Goal: Transaction & Acquisition: Book appointment/travel/reservation

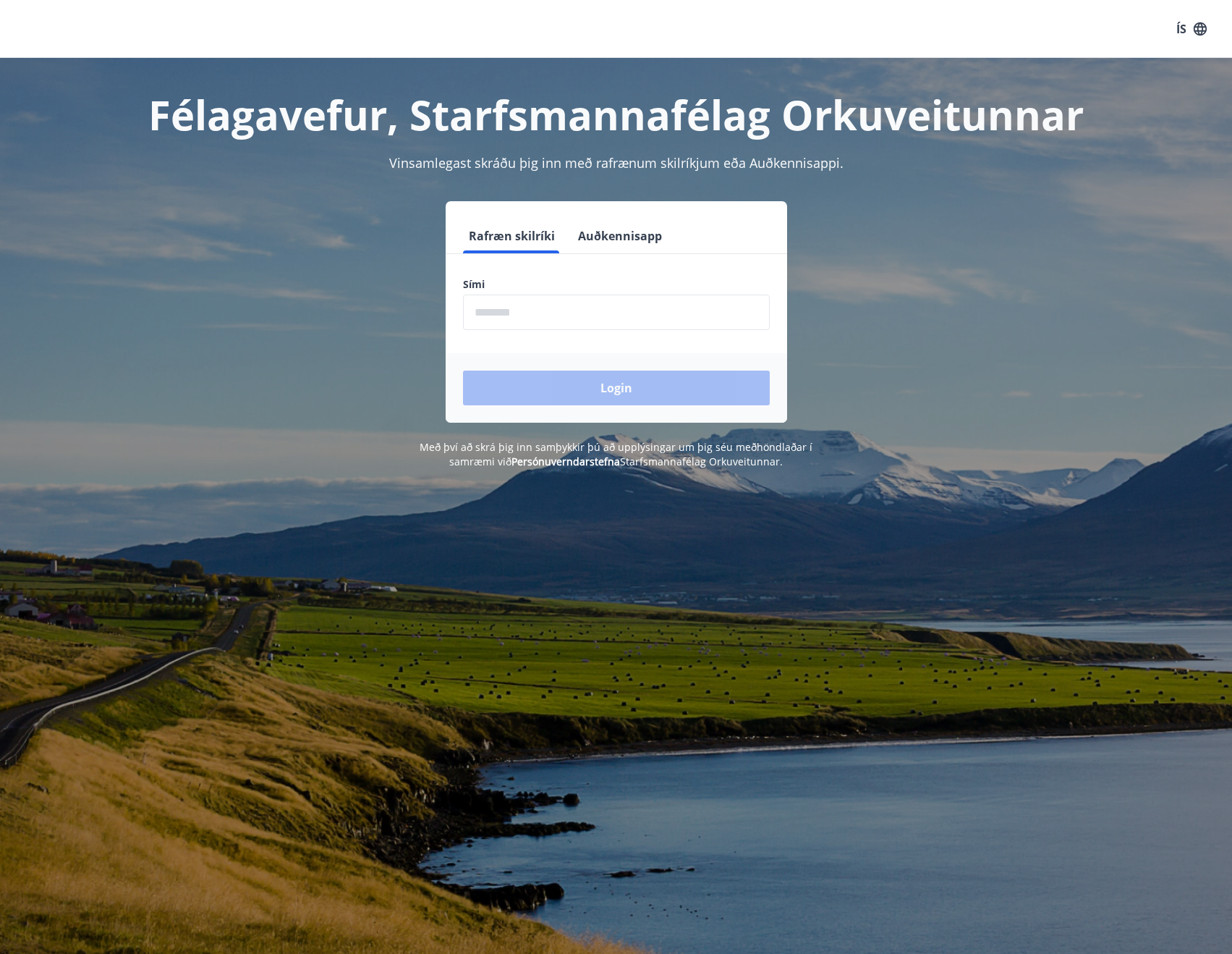
click at [572, 321] on input "phone" at bounding box center [616, 312] width 307 height 36
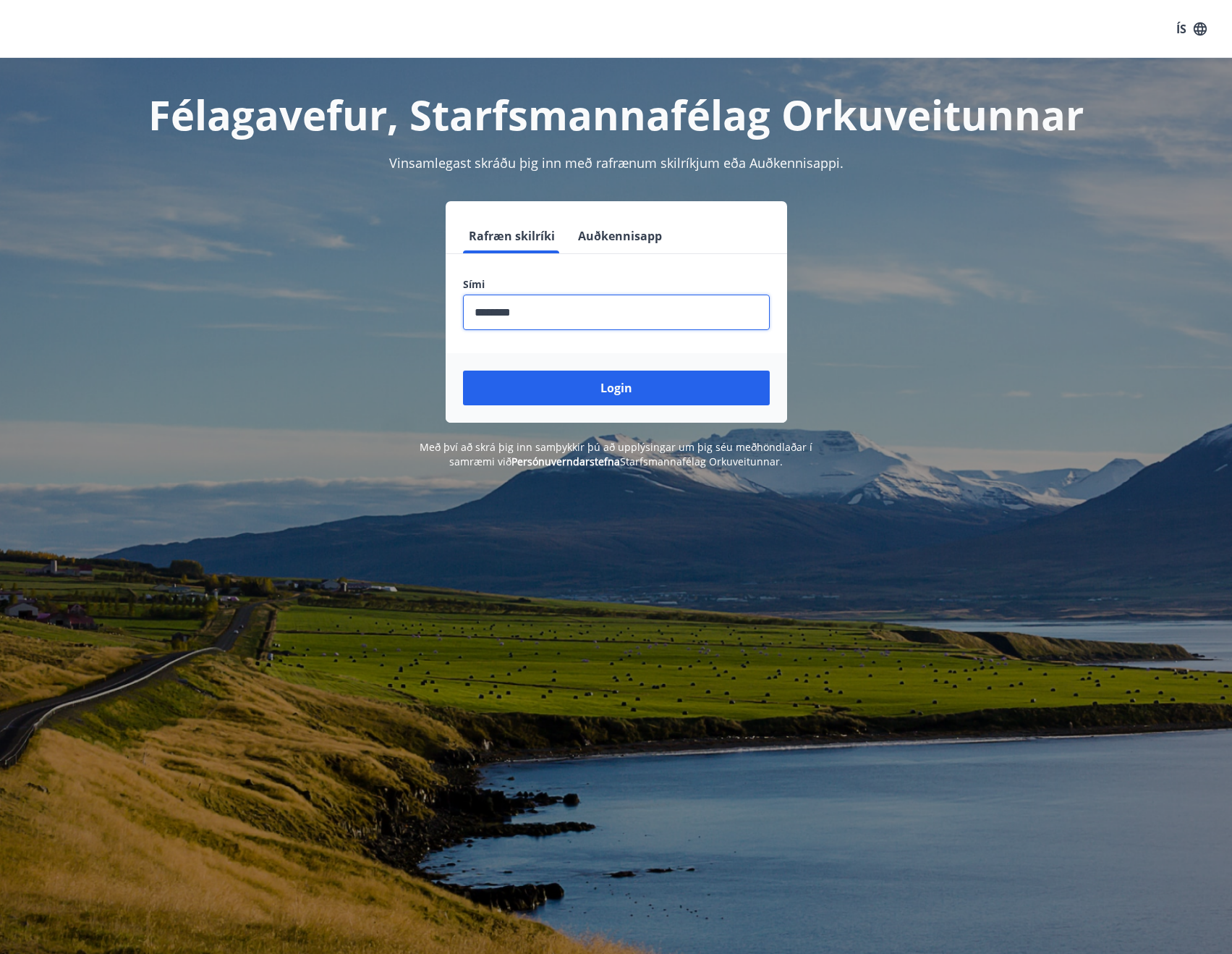
type input "********"
click at [463, 370] on button "Login" at bounding box center [616, 388] width 307 height 35
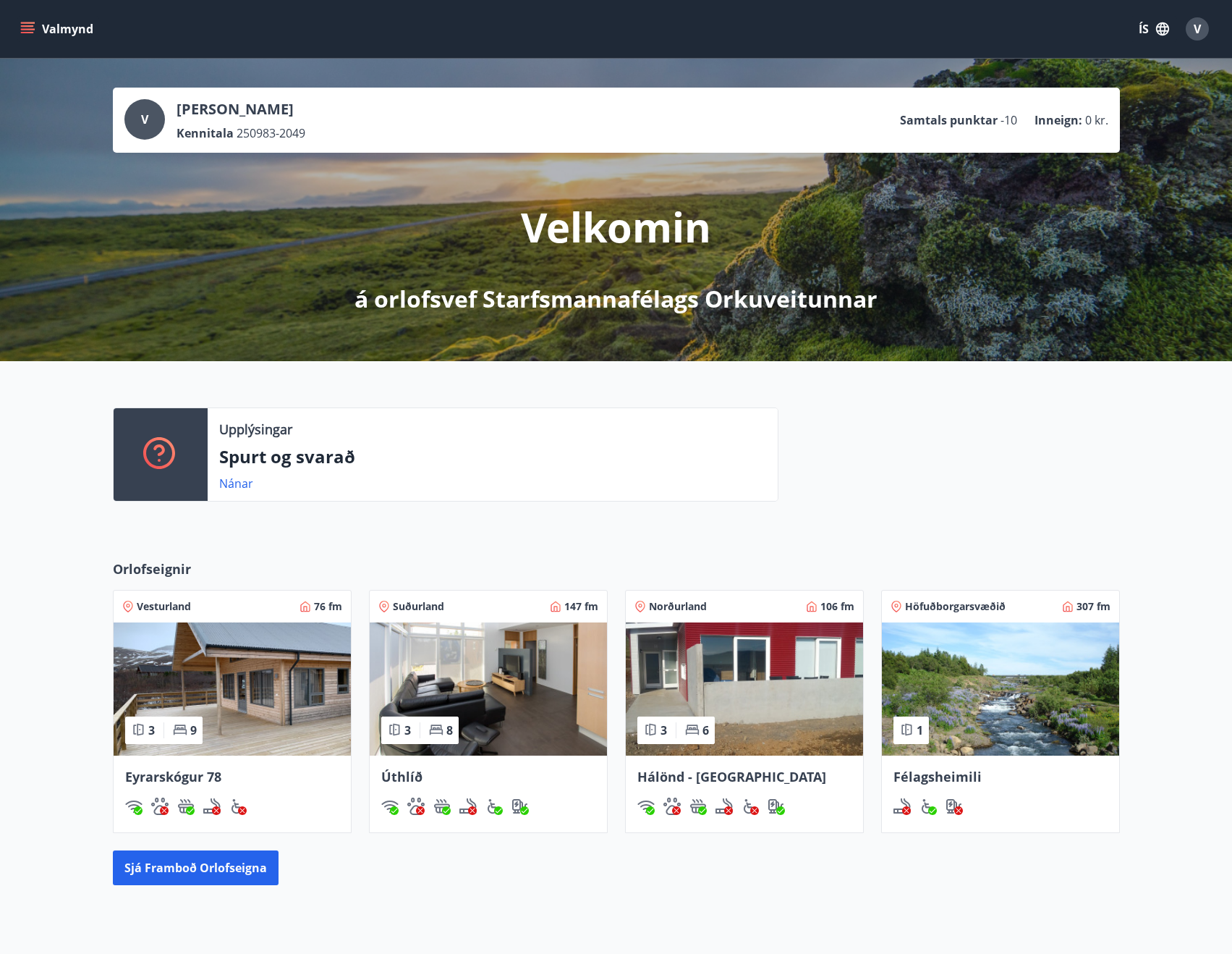
click at [38, 27] on button "Valmynd" at bounding box center [58, 28] width 82 height 26
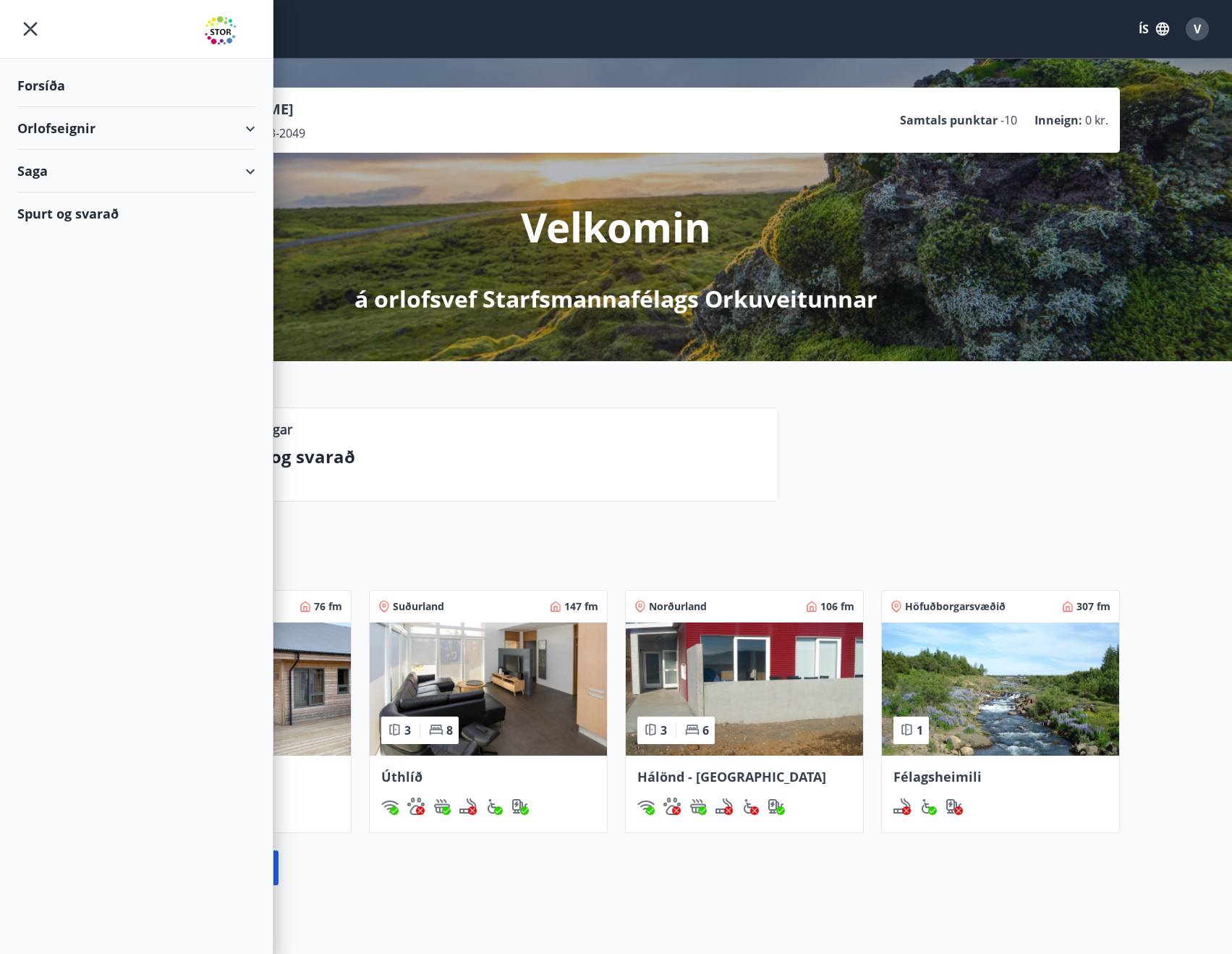
click at [68, 83] on div "Forsíða" at bounding box center [136, 86] width 238 height 43
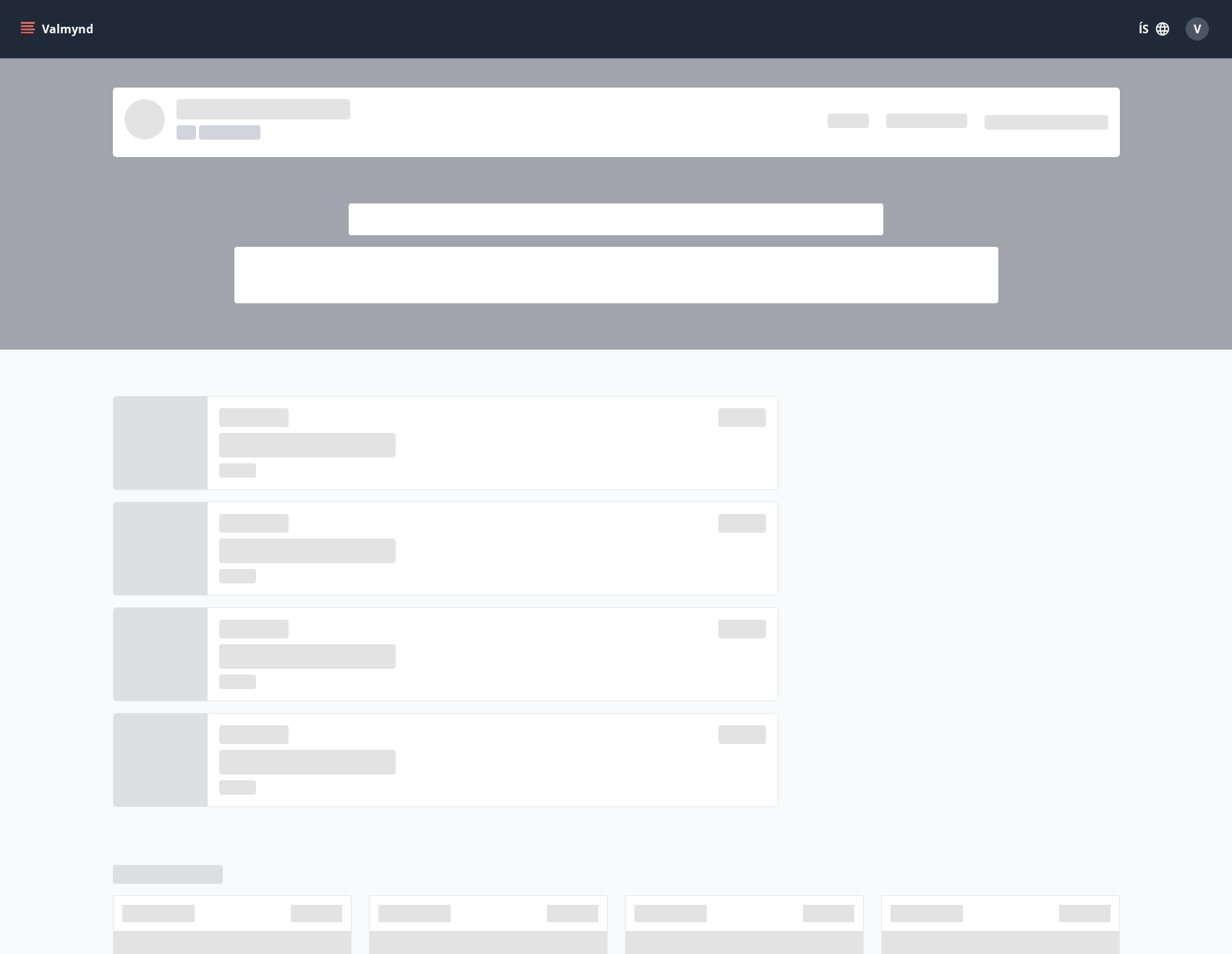
click at [23, 30] on icon "menu" at bounding box center [29, 28] width 15 height 1
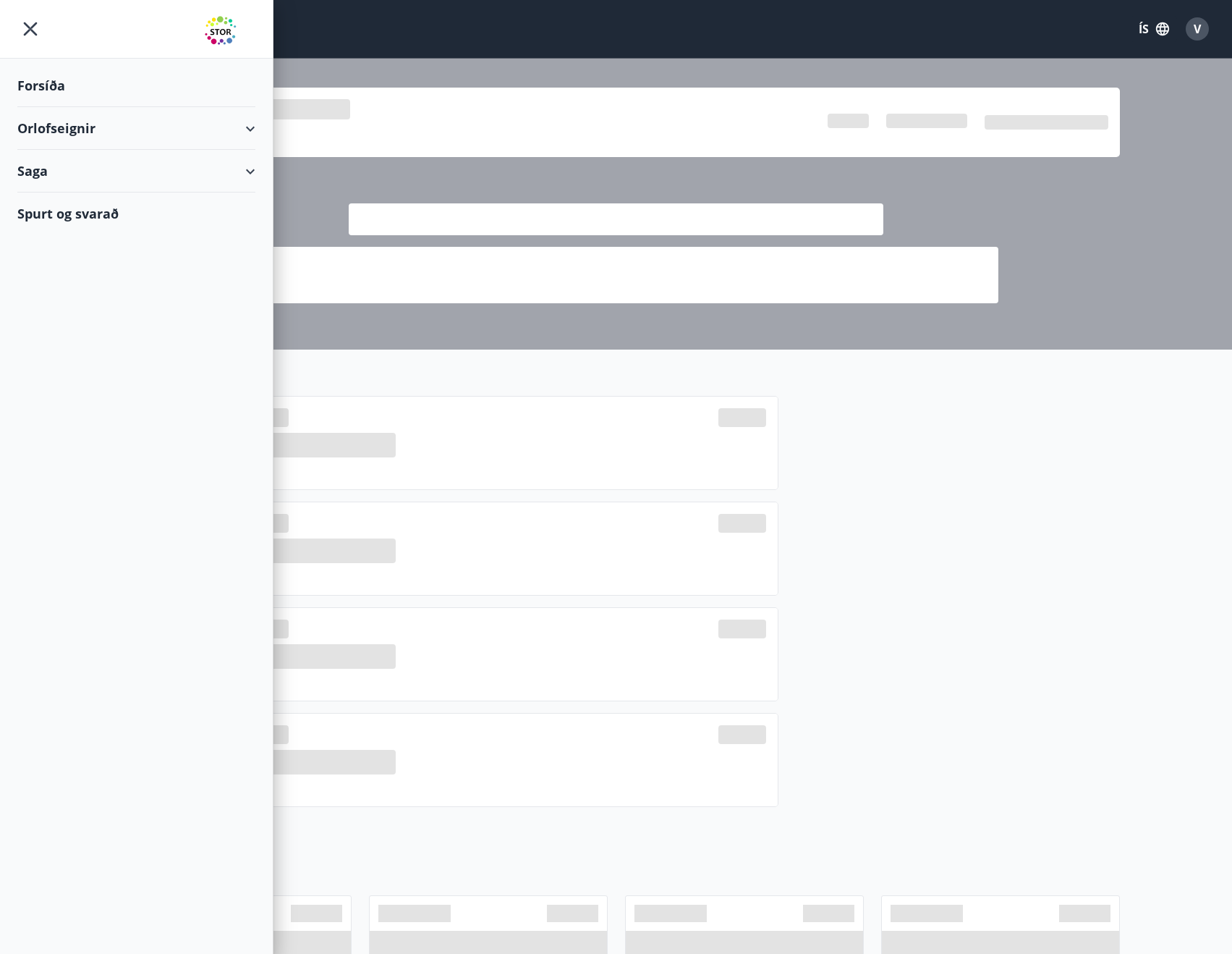
click at [43, 130] on div "Orlofseignir" at bounding box center [136, 129] width 238 height 43
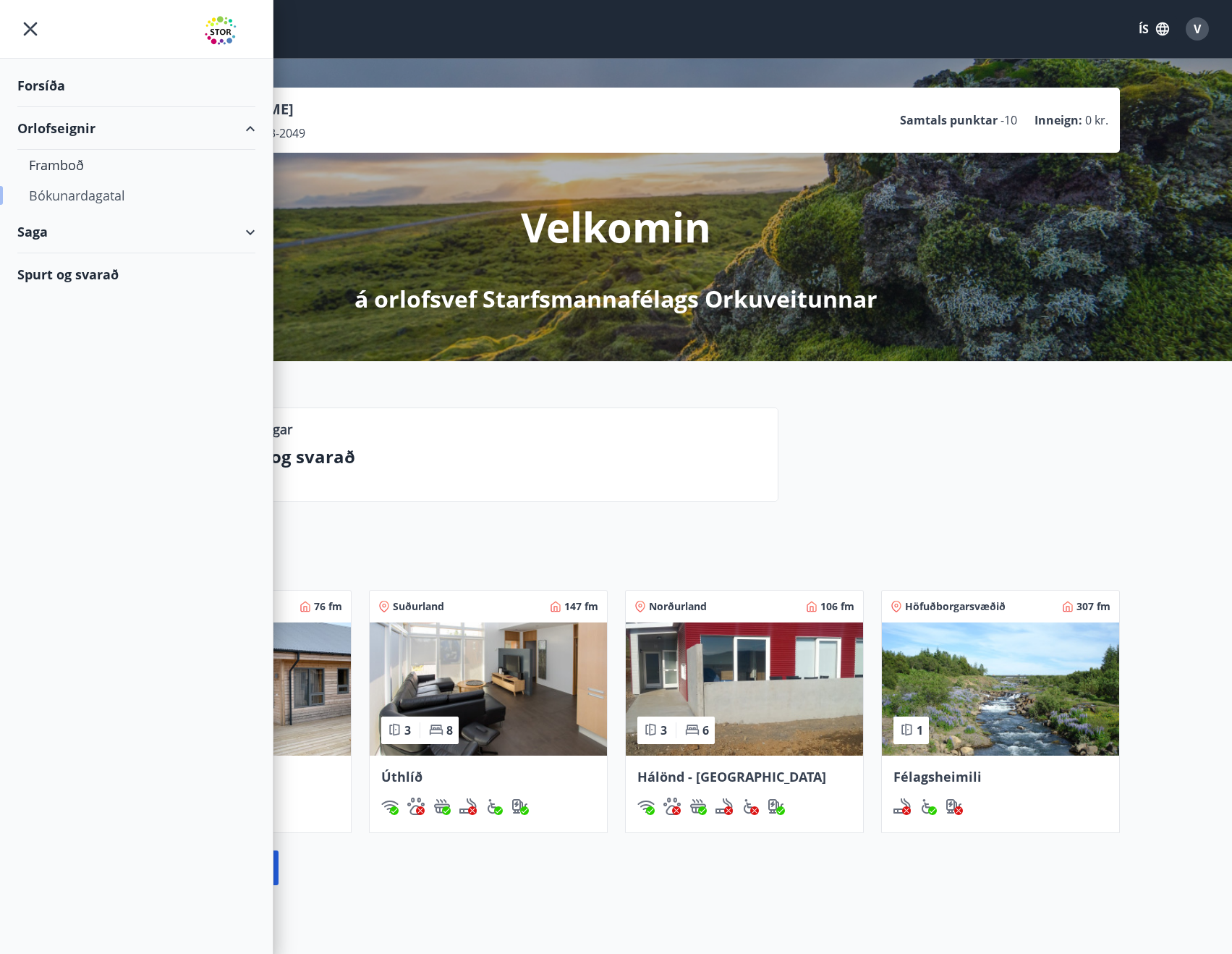
click at [59, 190] on div "Bókunardagatal" at bounding box center [136, 194] width 215 height 30
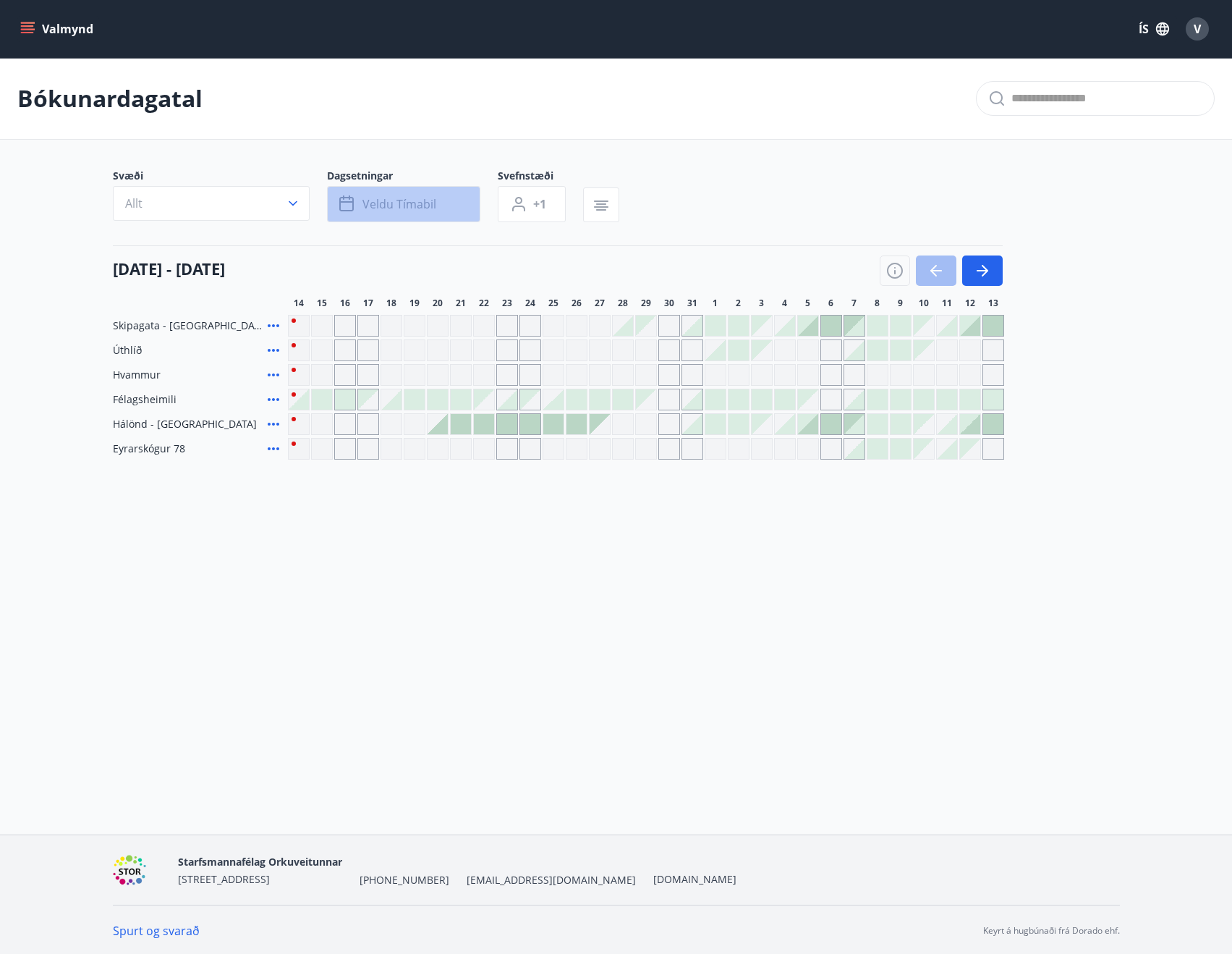
click at [399, 211] on span "Veldu tímabil" at bounding box center [399, 204] width 73 height 15
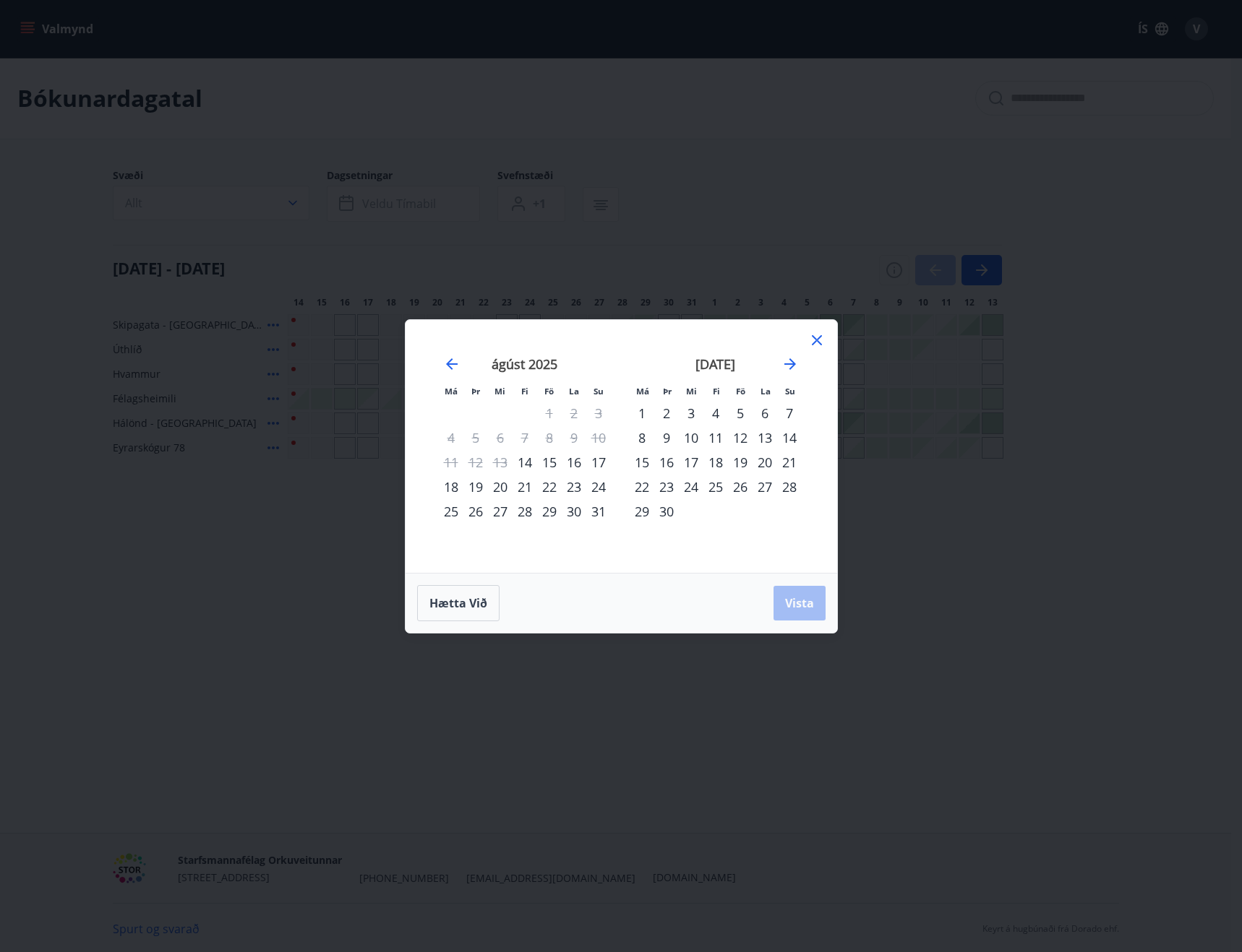
click at [741, 416] on div "5" at bounding box center [739, 413] width 24 height 24
click at [787, 416] on div "7" at bounding box center [788, 413] width 24 height 24
click at [794, 602] on span "Vista" at bounding box center [799, 603] width 29 height 15
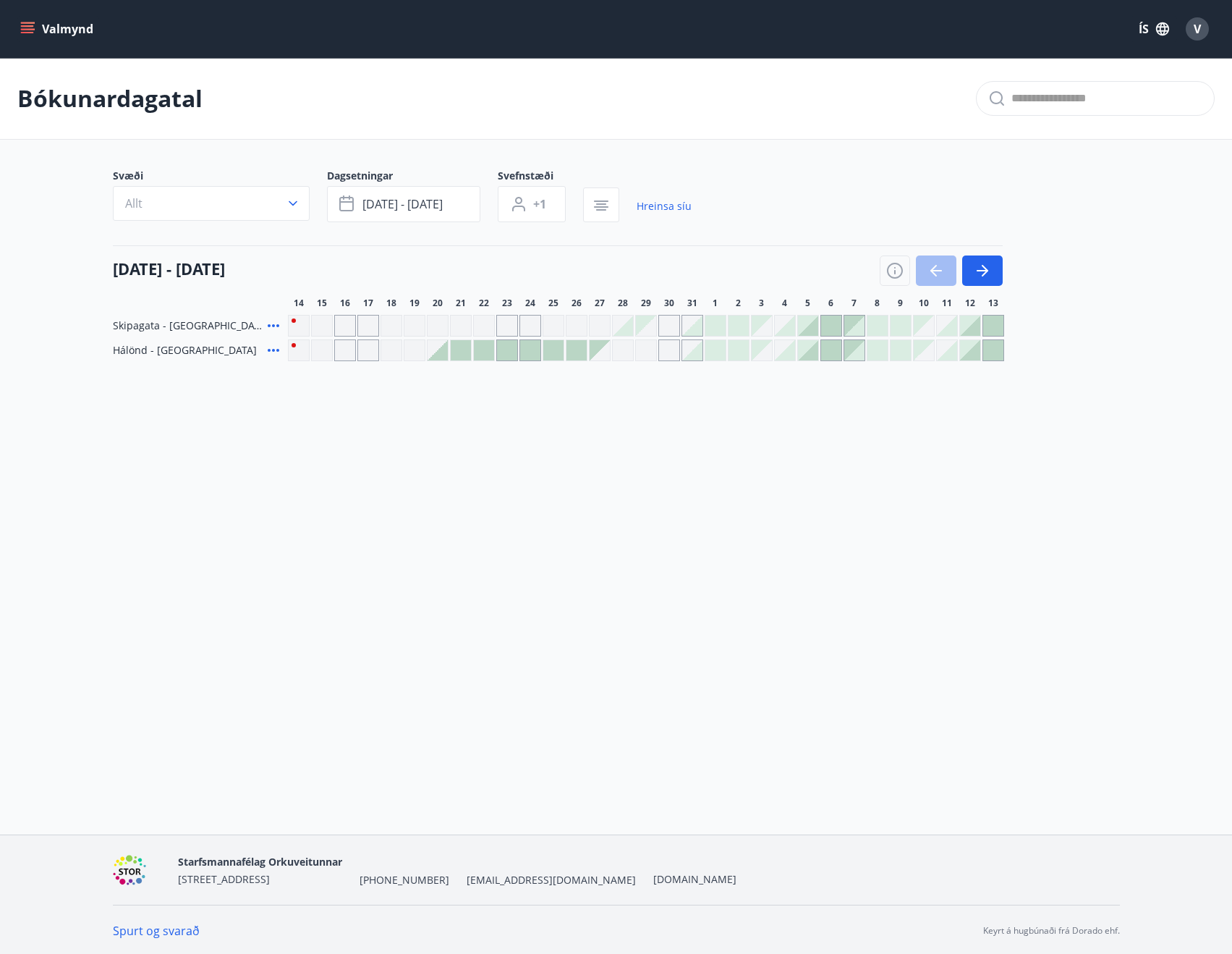
click at [800, 329] on div at bounding box center [808, 325] width 20 height 20
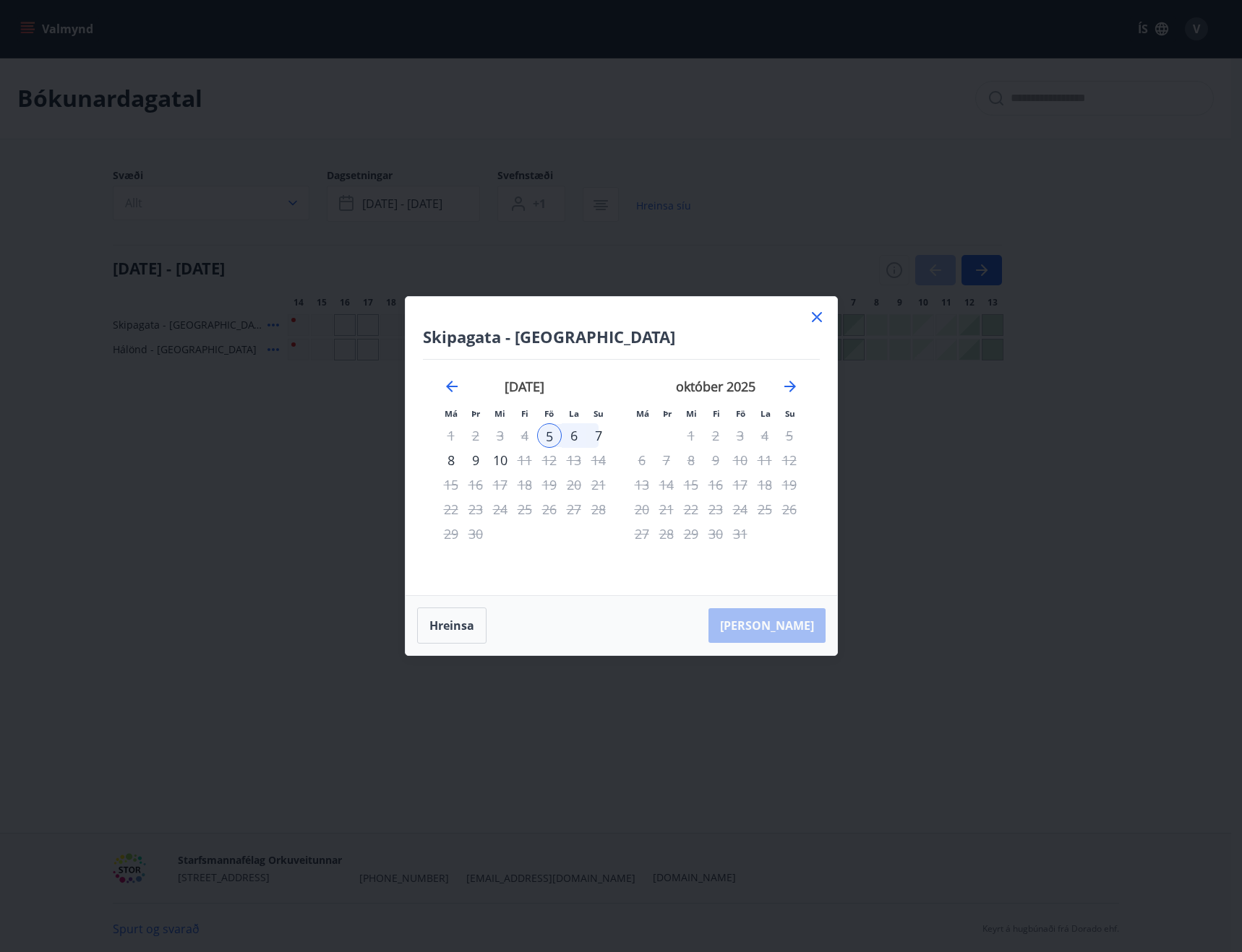
click at [814, 318] on icon at bounding box center [816, 317] width 17 height 17
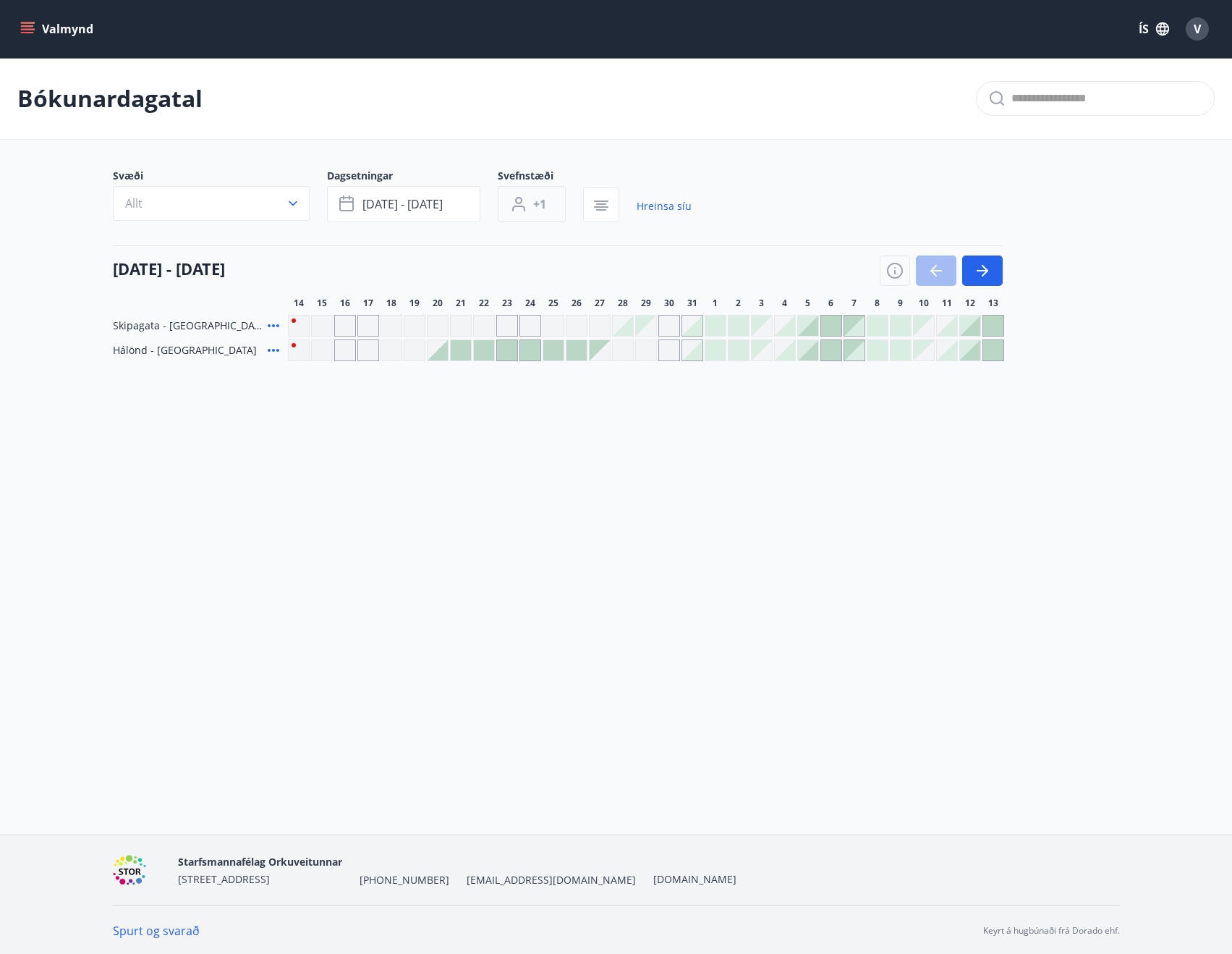
click at [553, 215] on button "+1" at bounding box center [531, 203] width 68 height 36
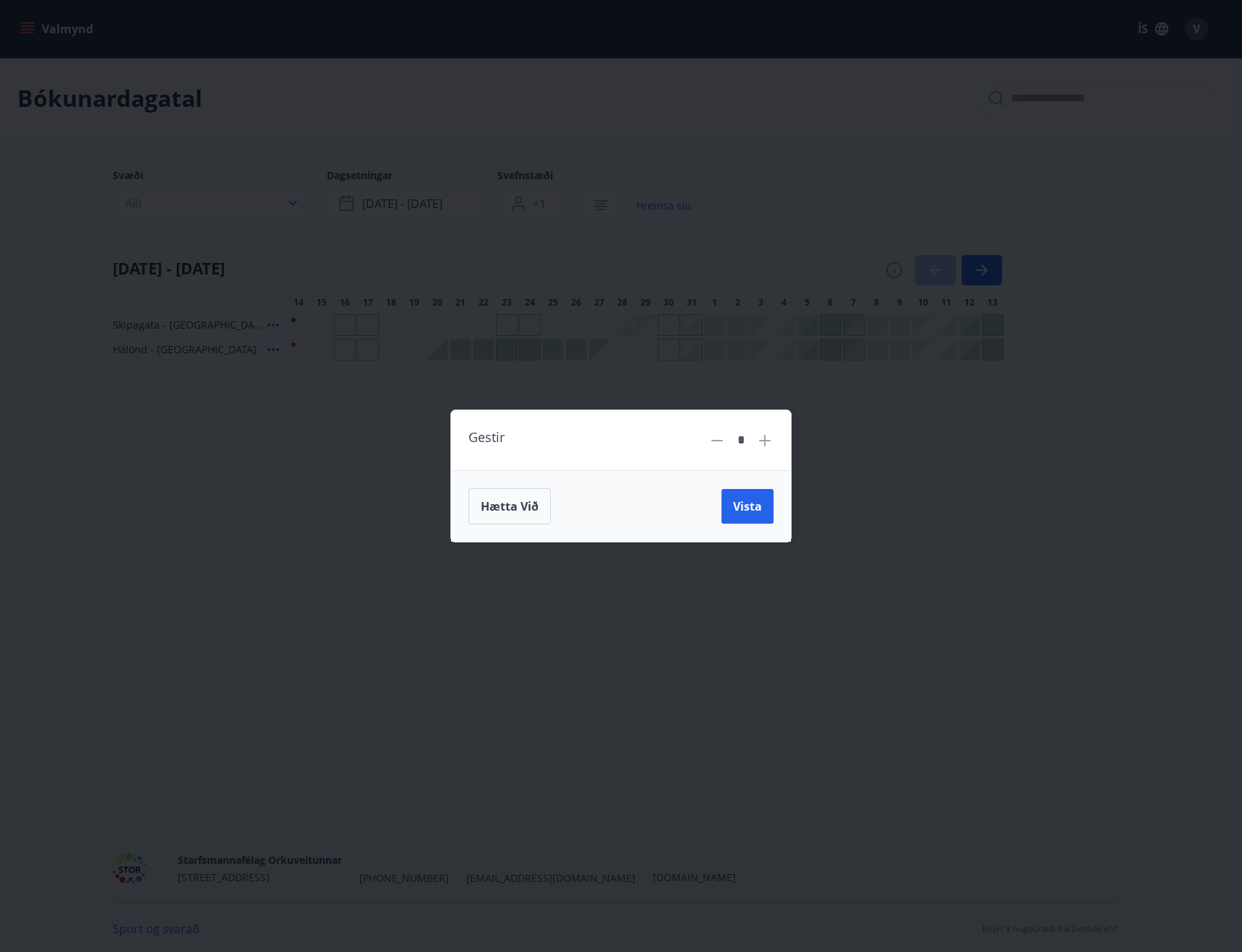
click at [756, 439] on div "*" at bounding box center [740, 440] width 30 height 25
click at [240, 484] on div "Gestir * Hætta við Vista" at bounding box center [621, 476] width 1242 height 952
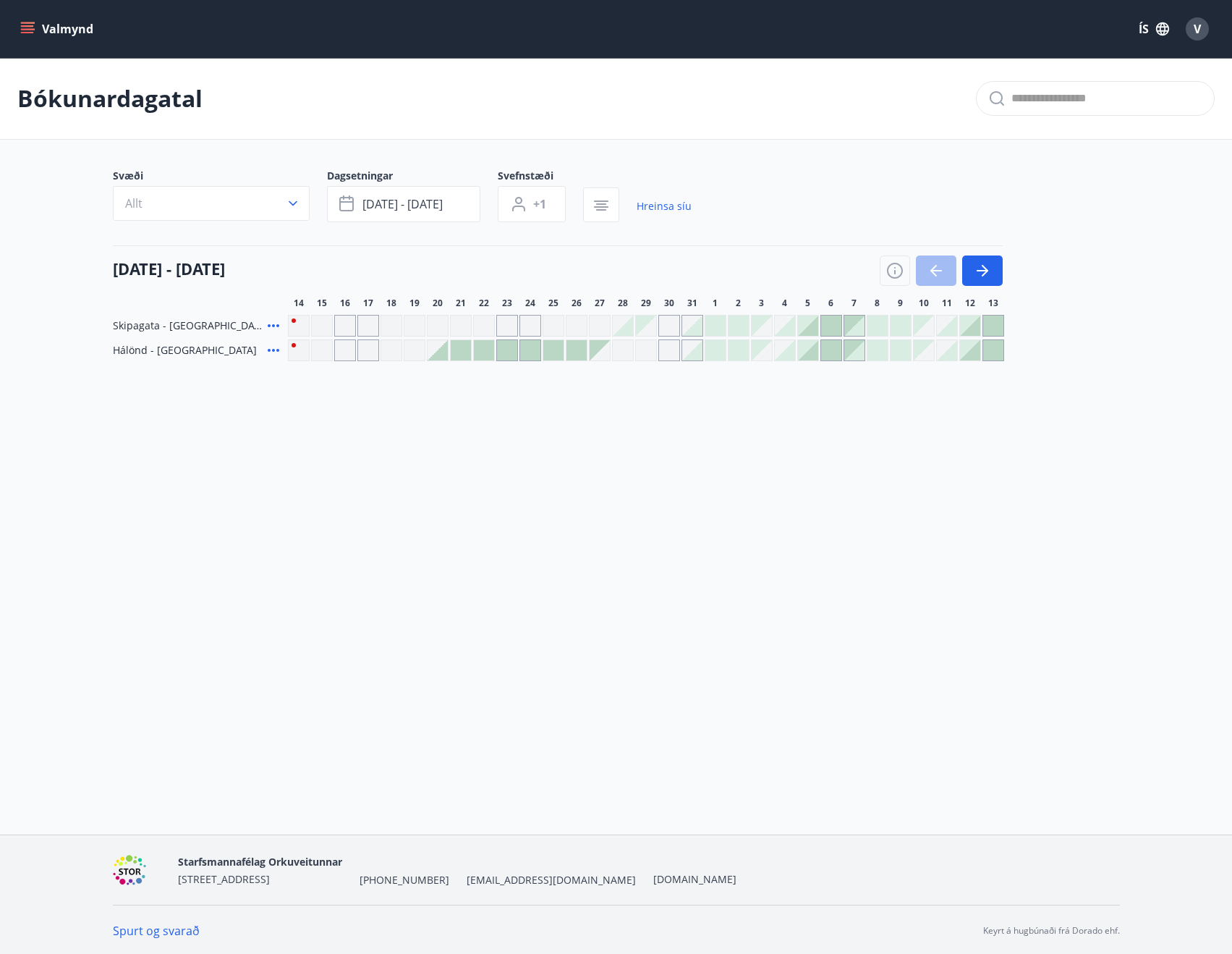
click at [808, 353] on div at bounding box center [808, 350] width 20 height 20
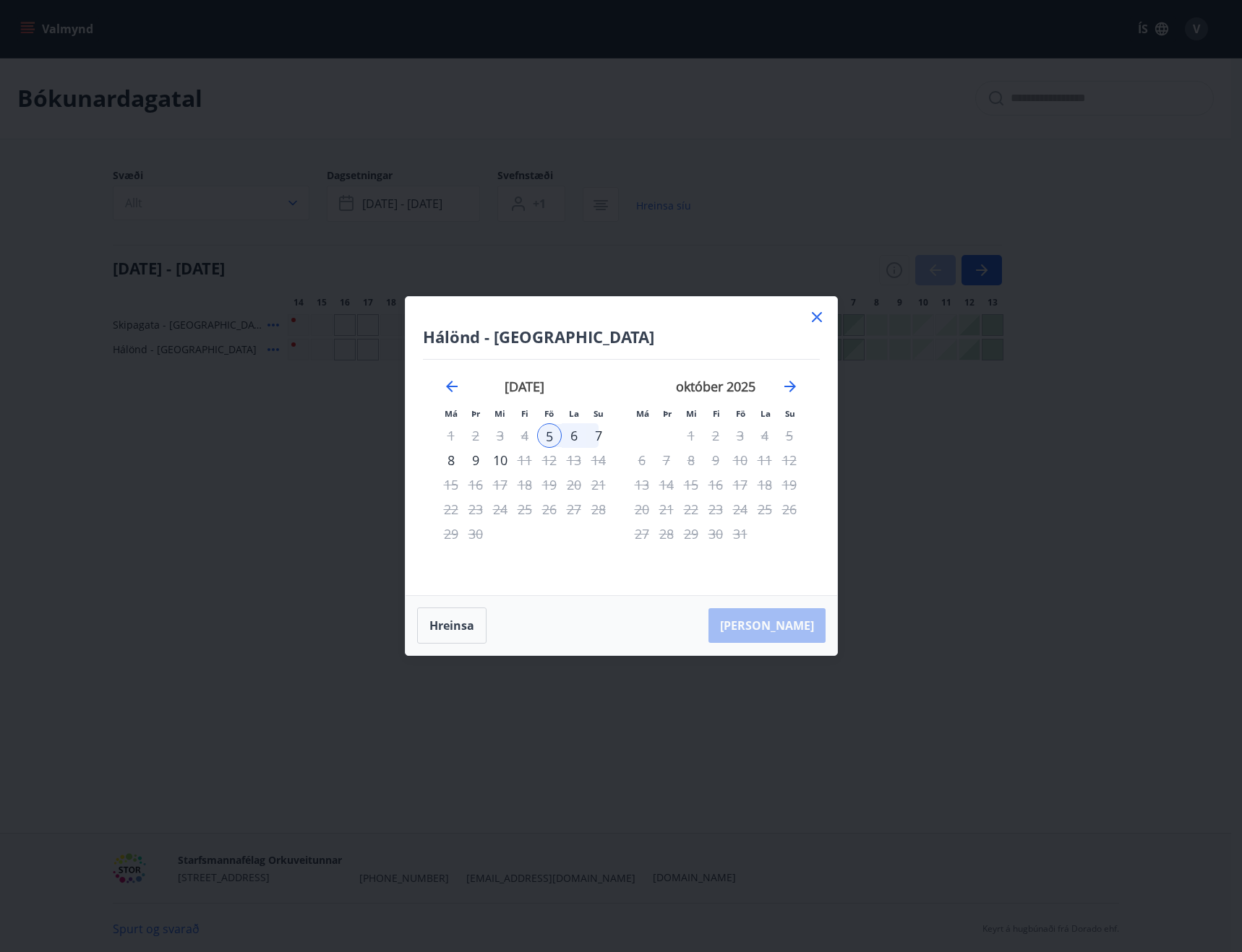
click at [548, 432] on div "5" at bounding box center [548, 435] width 24 height 24
click at [815, 314] on icon at bounding box center [816, 317] width 17 height 17
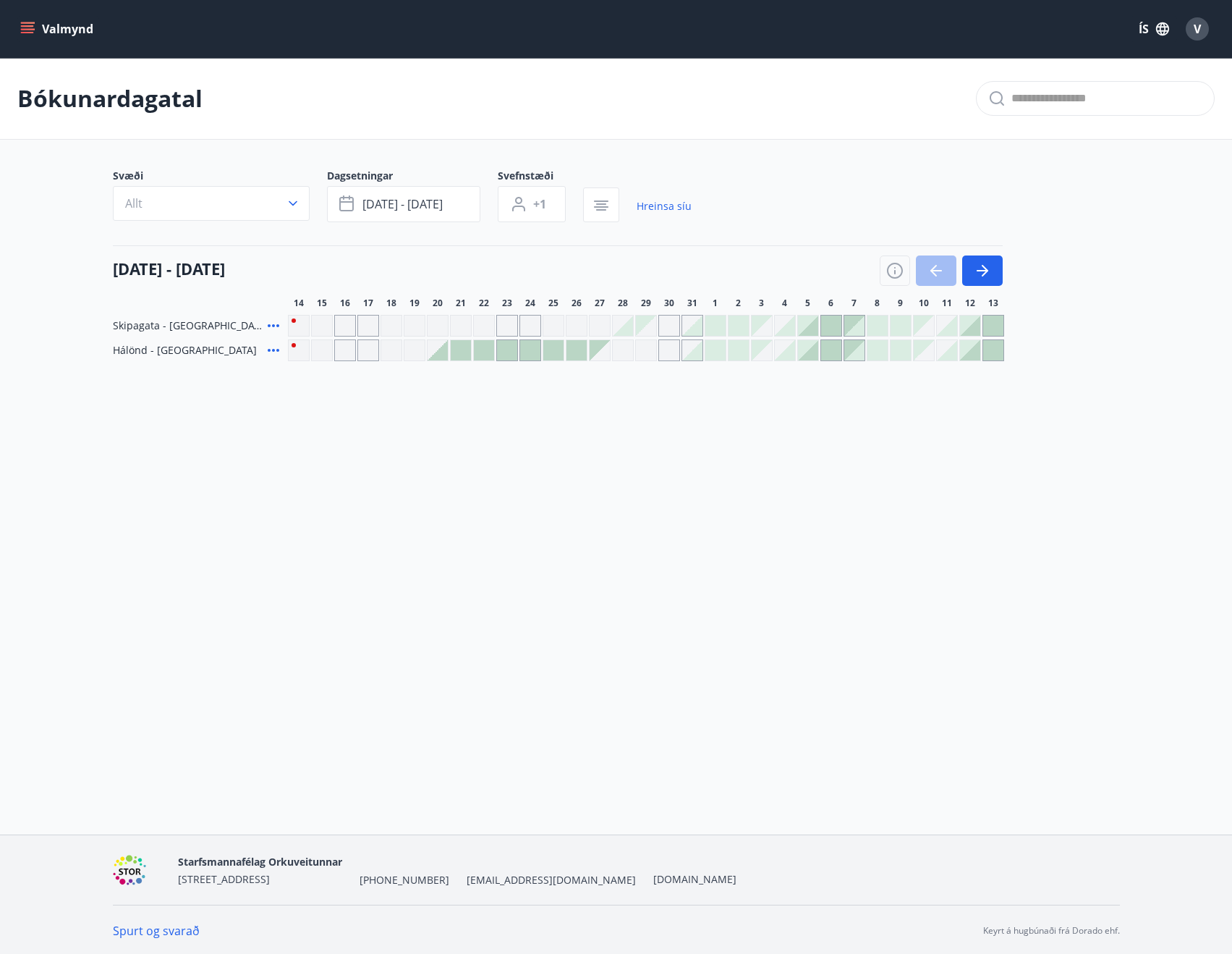
click at [33, 24] on icon "menu" at bounding box center [27, 28] width 14 height 14
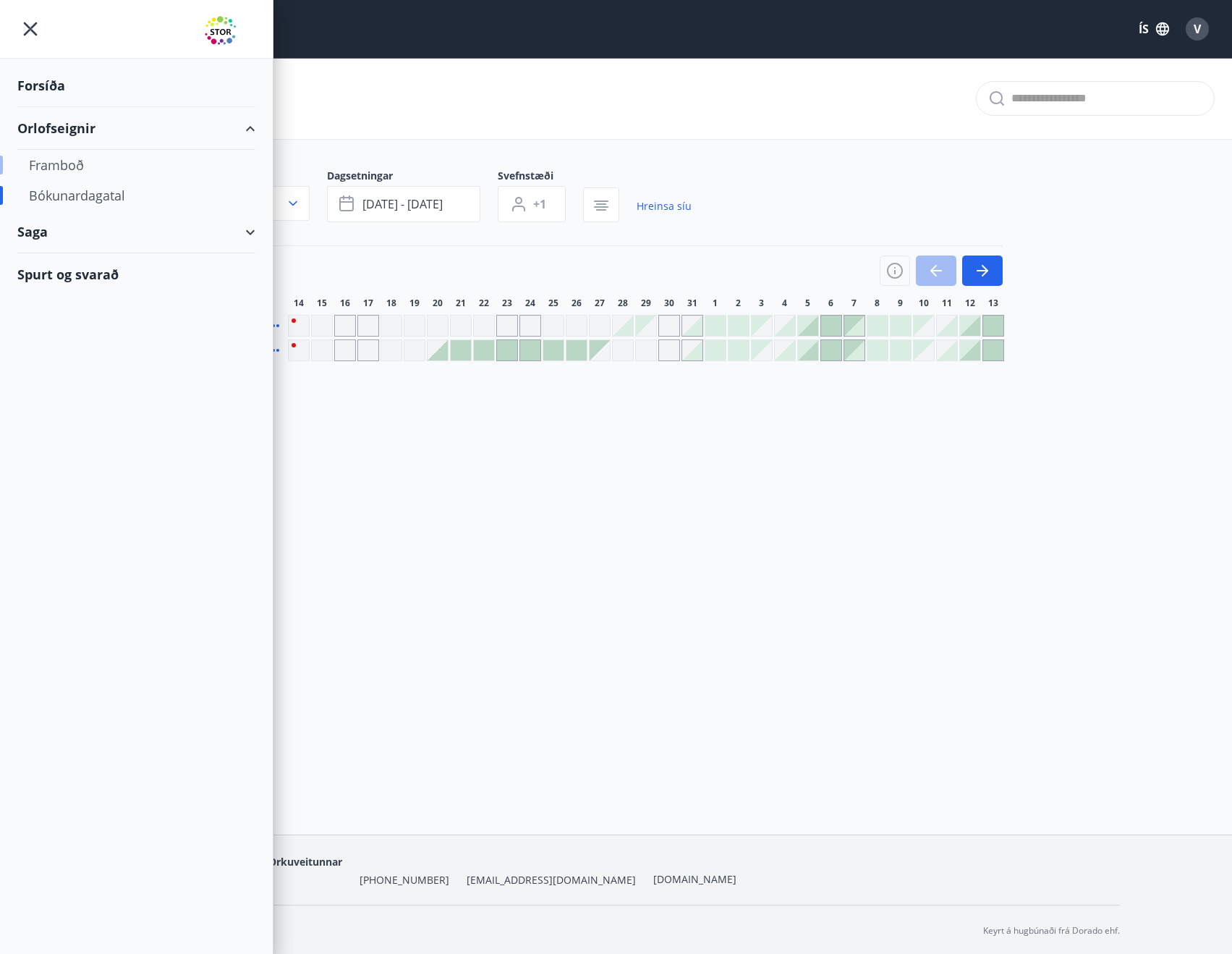
click at [73, 162] on div "Framboð" at bounding box center [136, 164] width 215 height 30
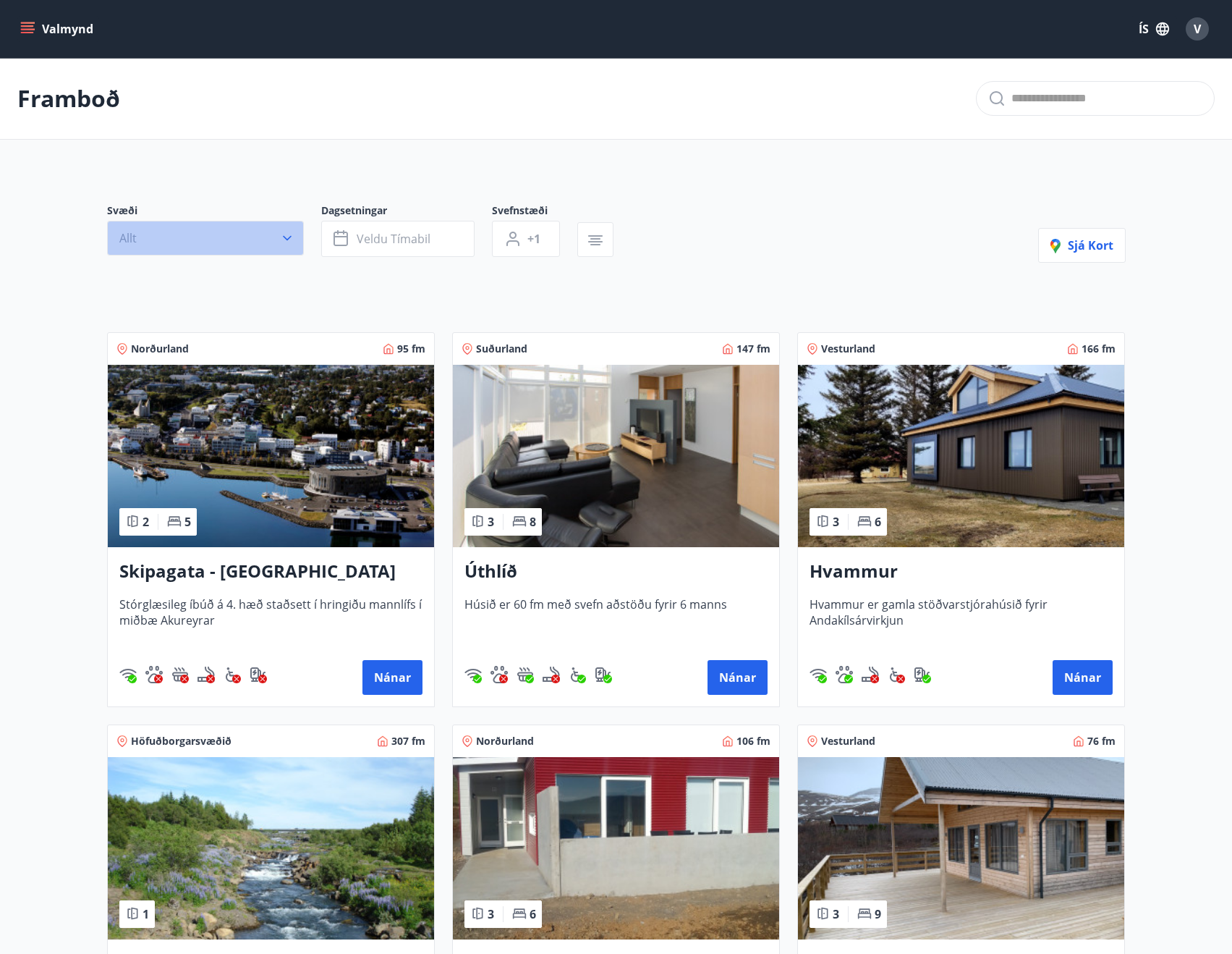
click at [300, 244] on button "Allt" at bounding box center [206, 238] width 197 height 35
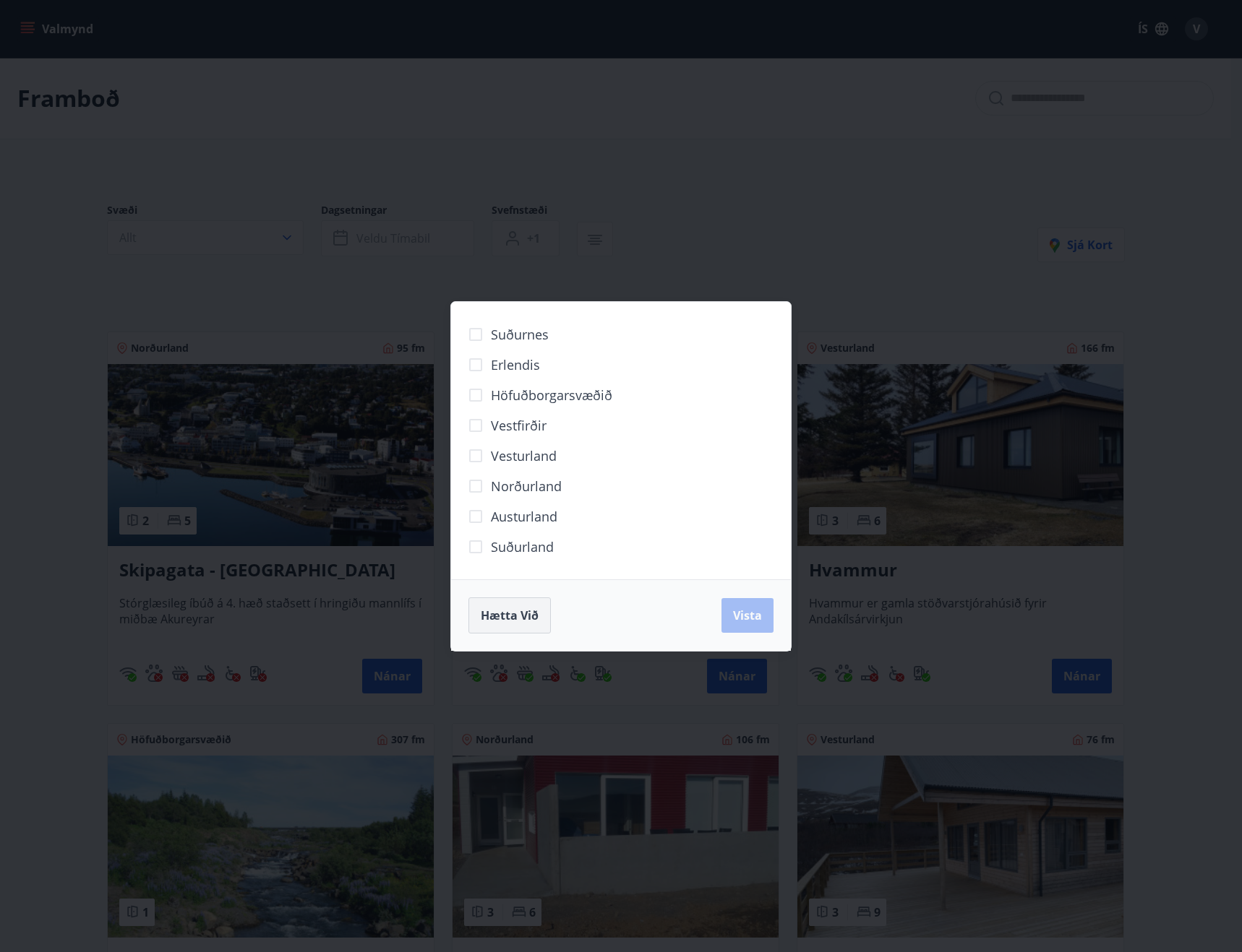
click at [531, 620] on span "Hætta við" at bounding box center [510, 615] width 58 height 15
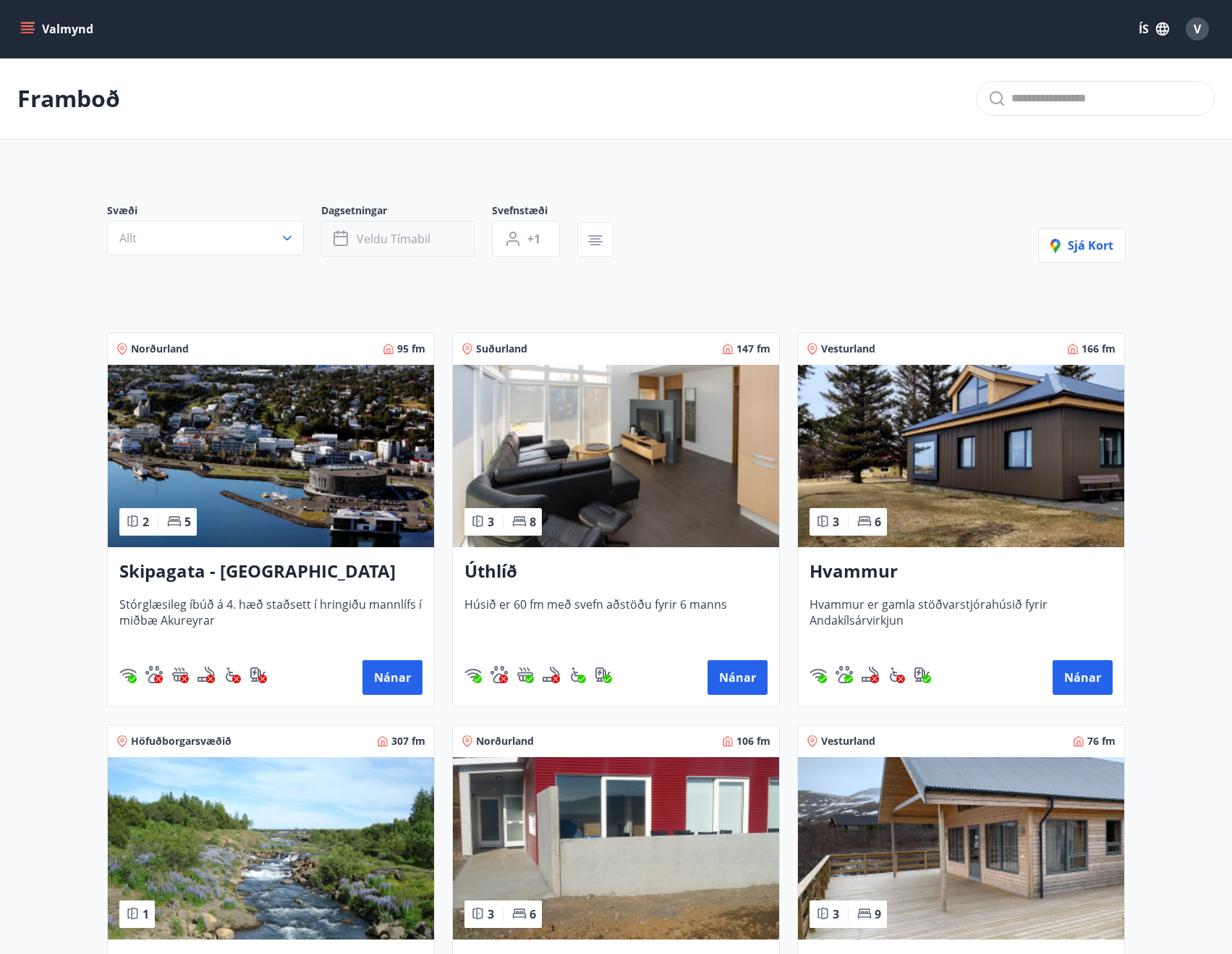
click at [408, 244] on span "Veldu tímabil" at bounding box center [393, 239] width 73 height 15
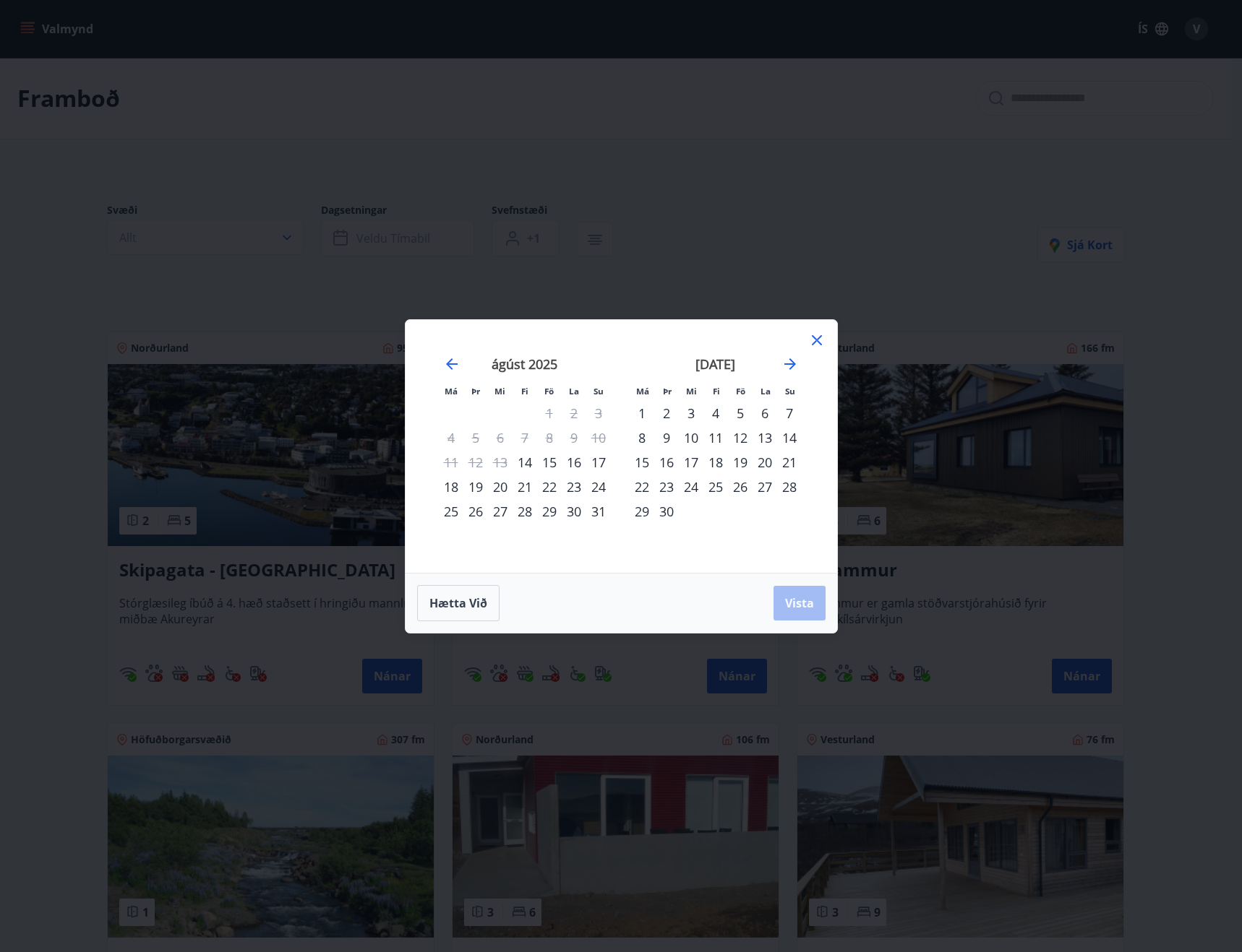
click at [741, 413] on div "5" at bounding box center [739, 413] width 24 height 24
click at [784, 413] on div "7" at bounding box center [788, 413] width 24 height 24
click at [799, 605] on span "Vista" at bounding box center [799, 603] width 29 height 15
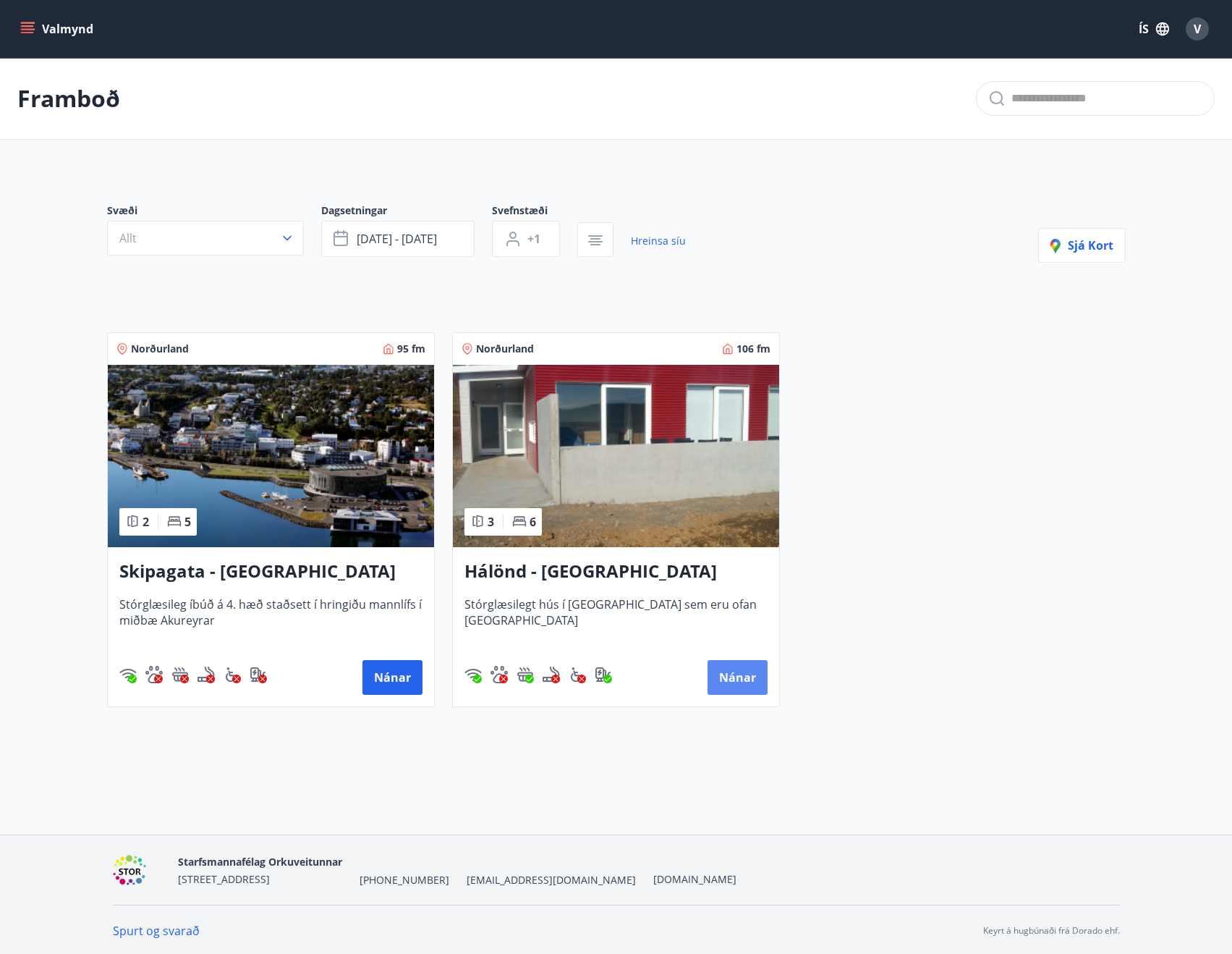
click at [748, 681] on button "Nánar" at bounding box center [737, 678] width 60 height 35
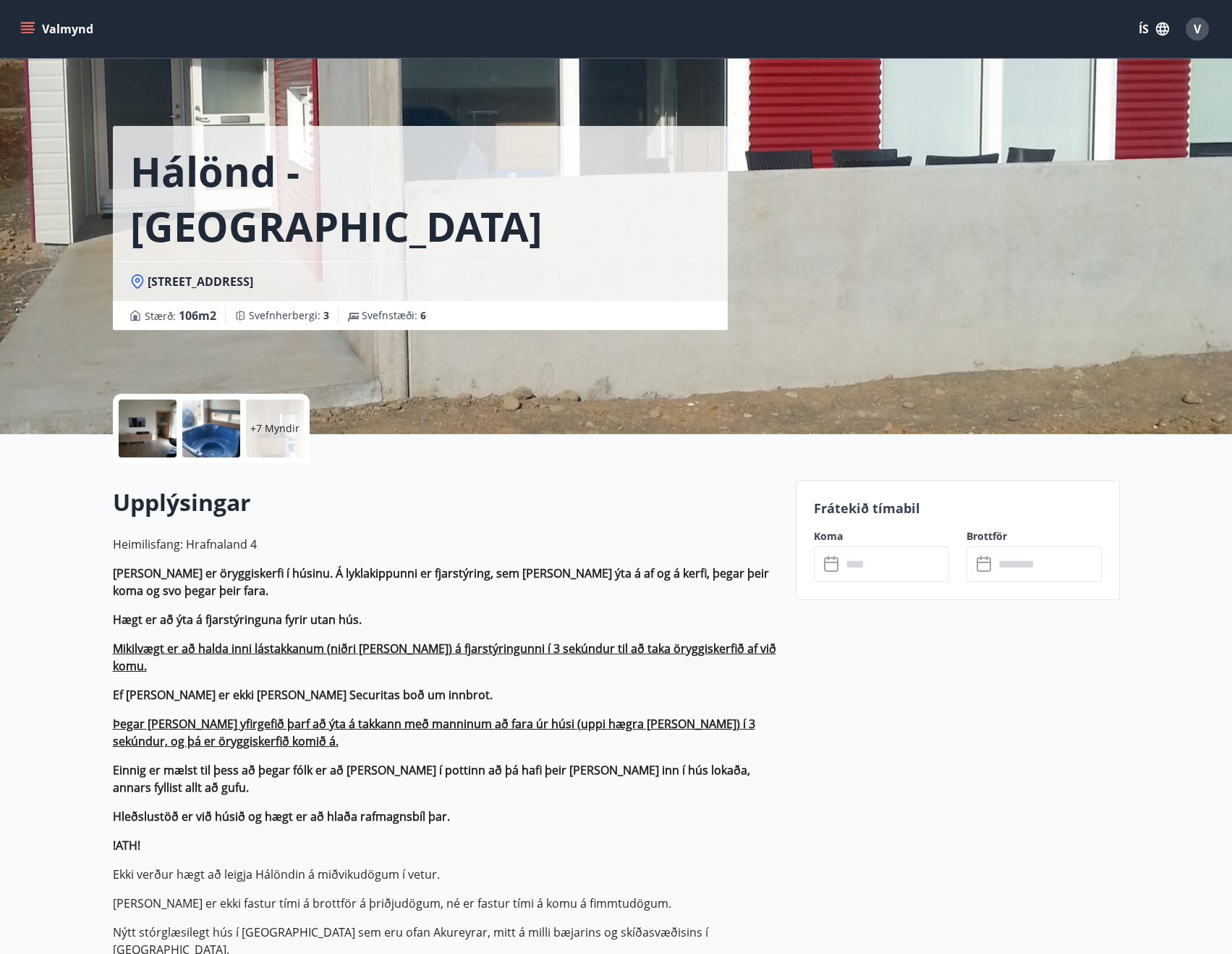
click at [869, 572] on input "text" at bounding box center [896, 564] width 108 height 36
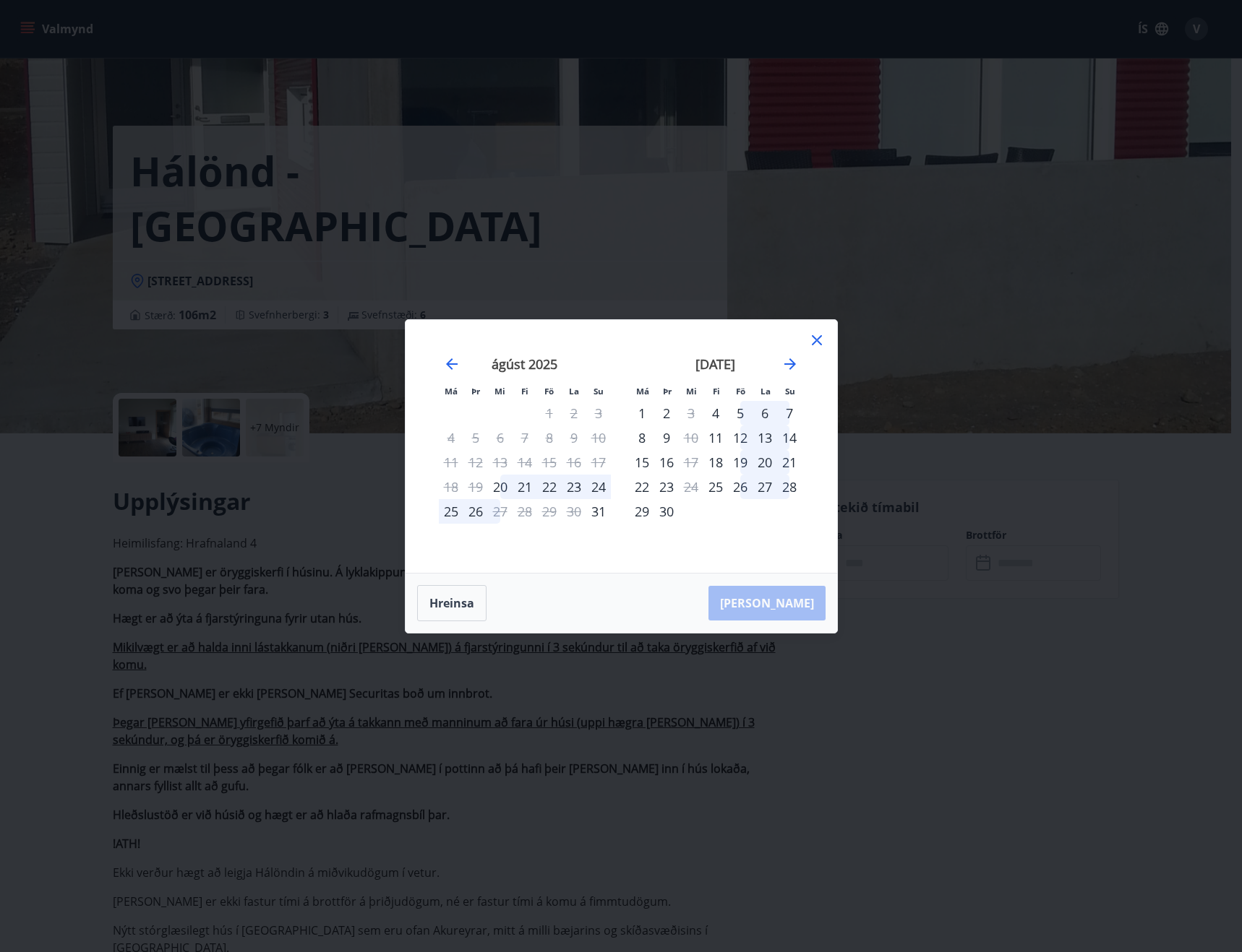
click at [737, 412] on div "5" at bounding box center [739, 413] width 24 height 24
click at [795, 414] on div "7" at bounding box center [788, 413] width 24 height 24
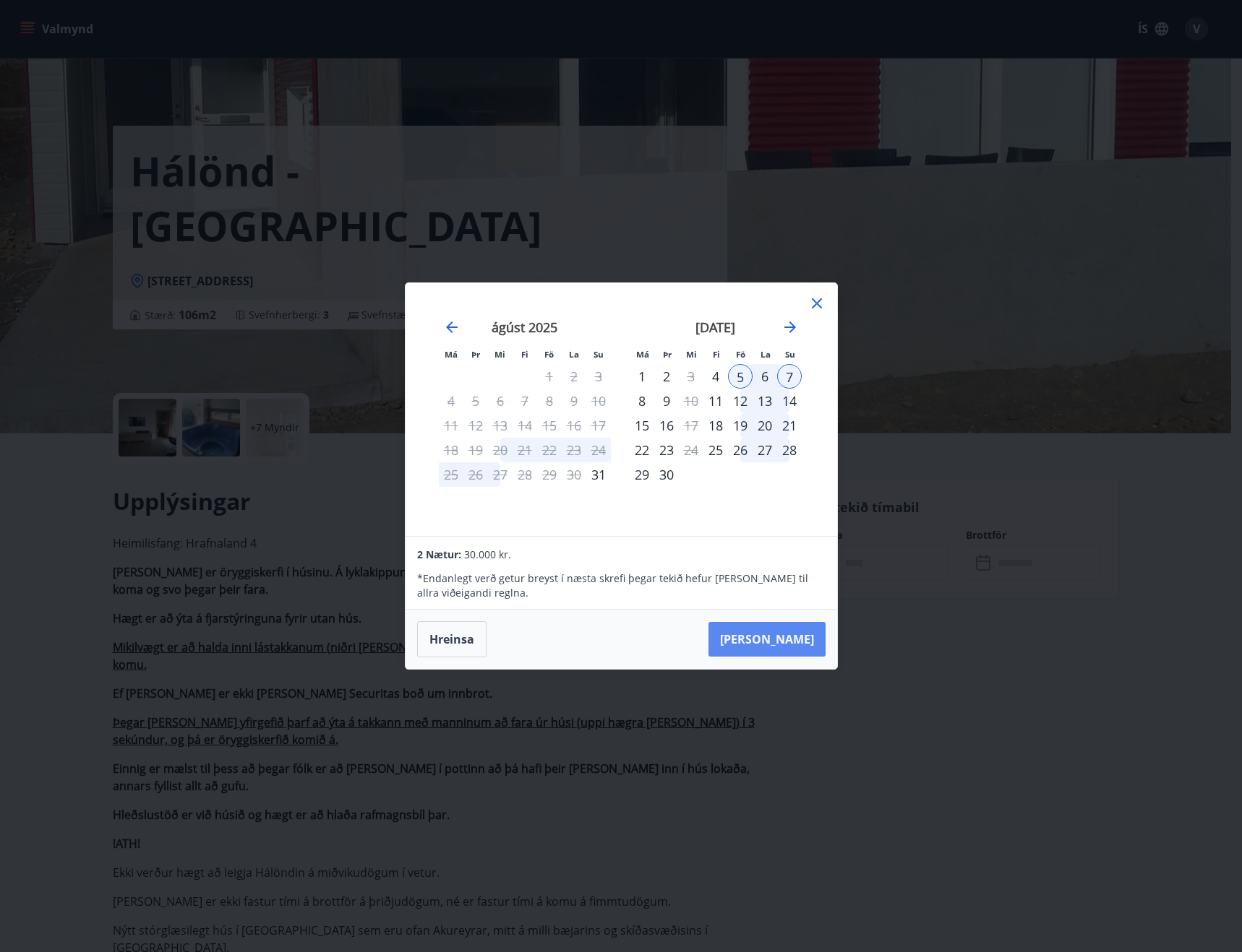
click at [790, 642] on button "Taka Frá" at bounding box center [766, 639] width 117 height 35
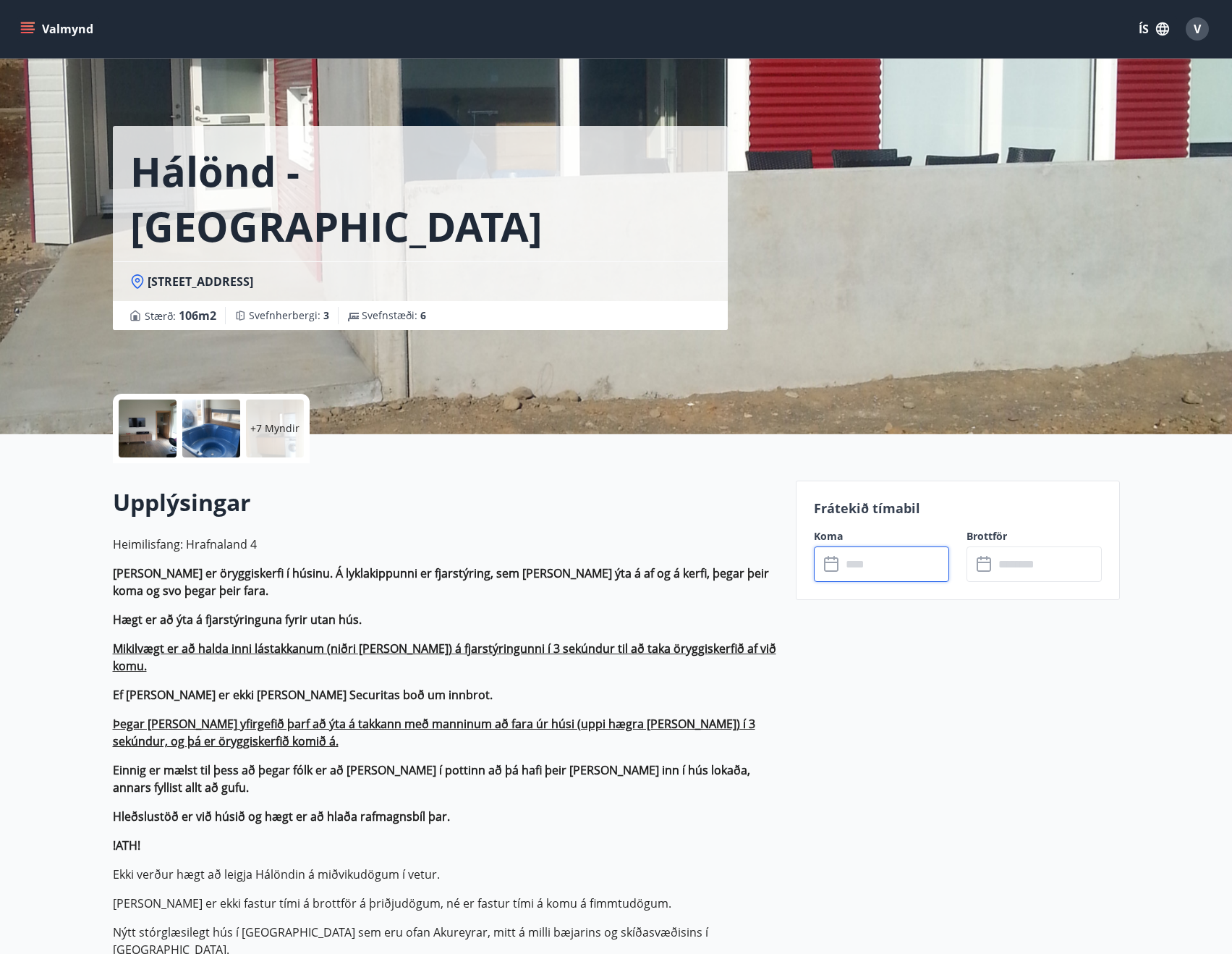
type input "******"
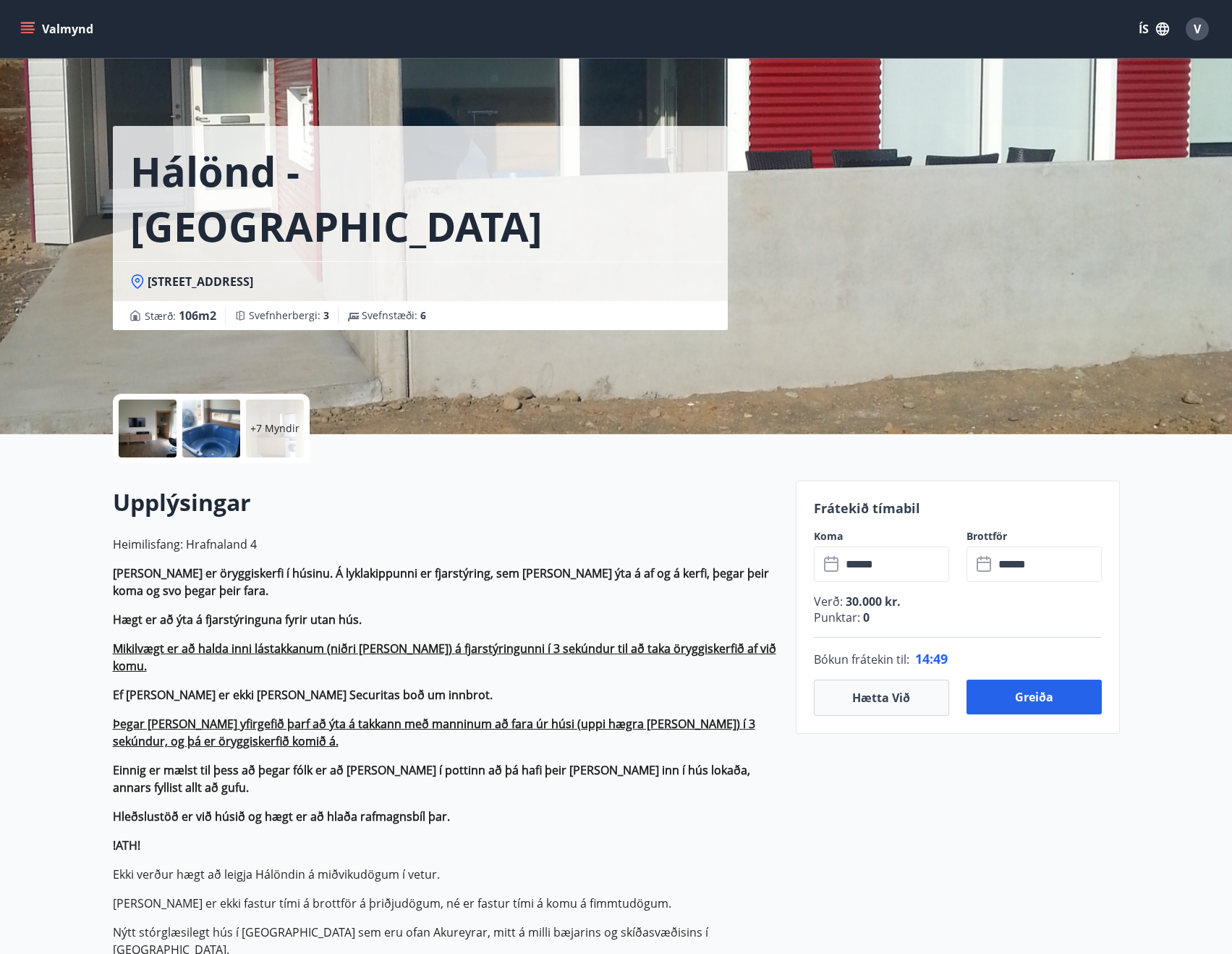
click at [50, 24] on button "Valmynd" at bounding box center [58, 28] width 82 height 26
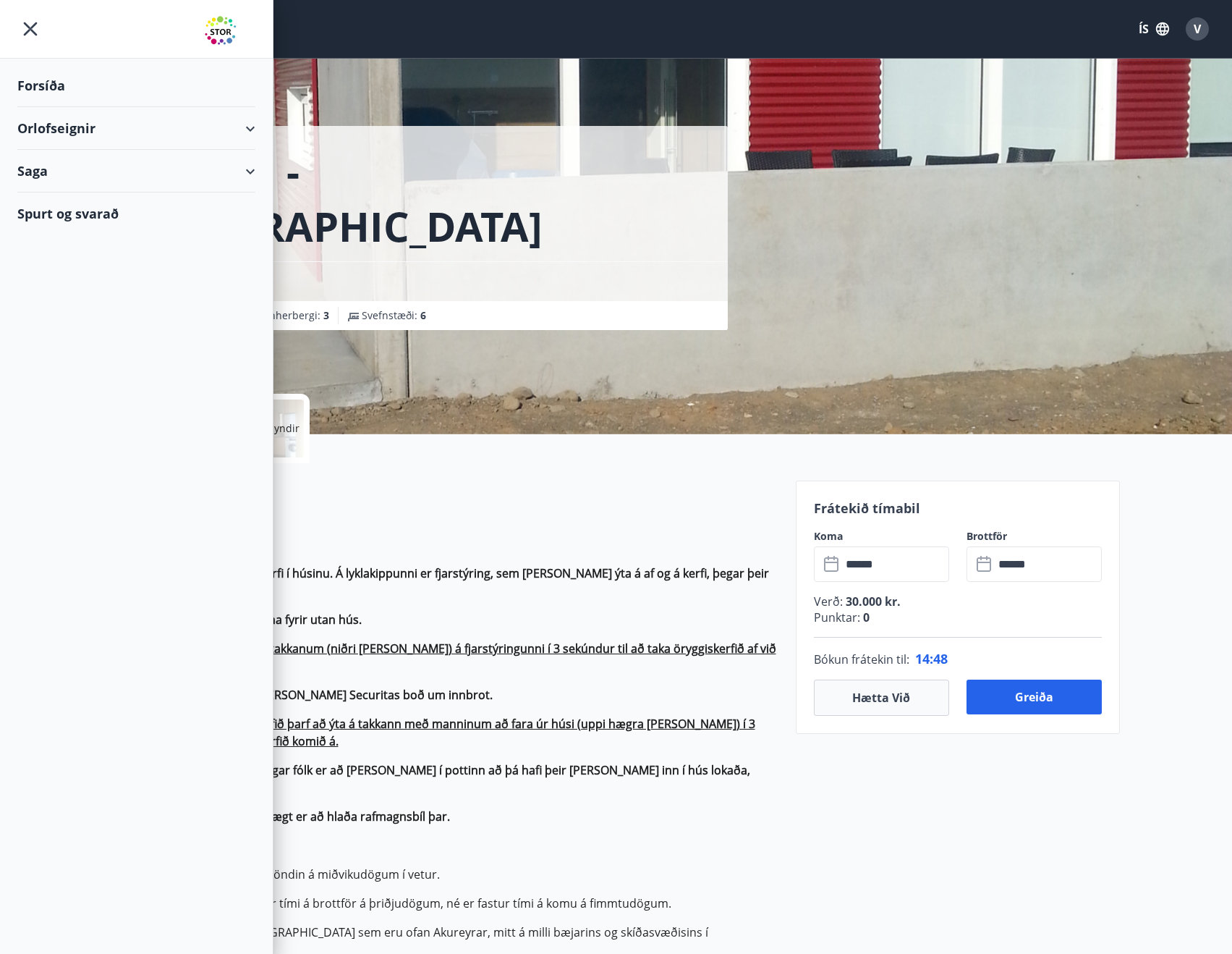
click at [59, 131] on div "Orlofseignir" at bounding box center [136, 129] width 238 height 43
click at [65, 124] on div "Orlofseignir" at bounding box center [136, 129] width 238 height 43
click at [60, 95] on div "Forsíða" at bounding box center [136, 86] width 238 height 43
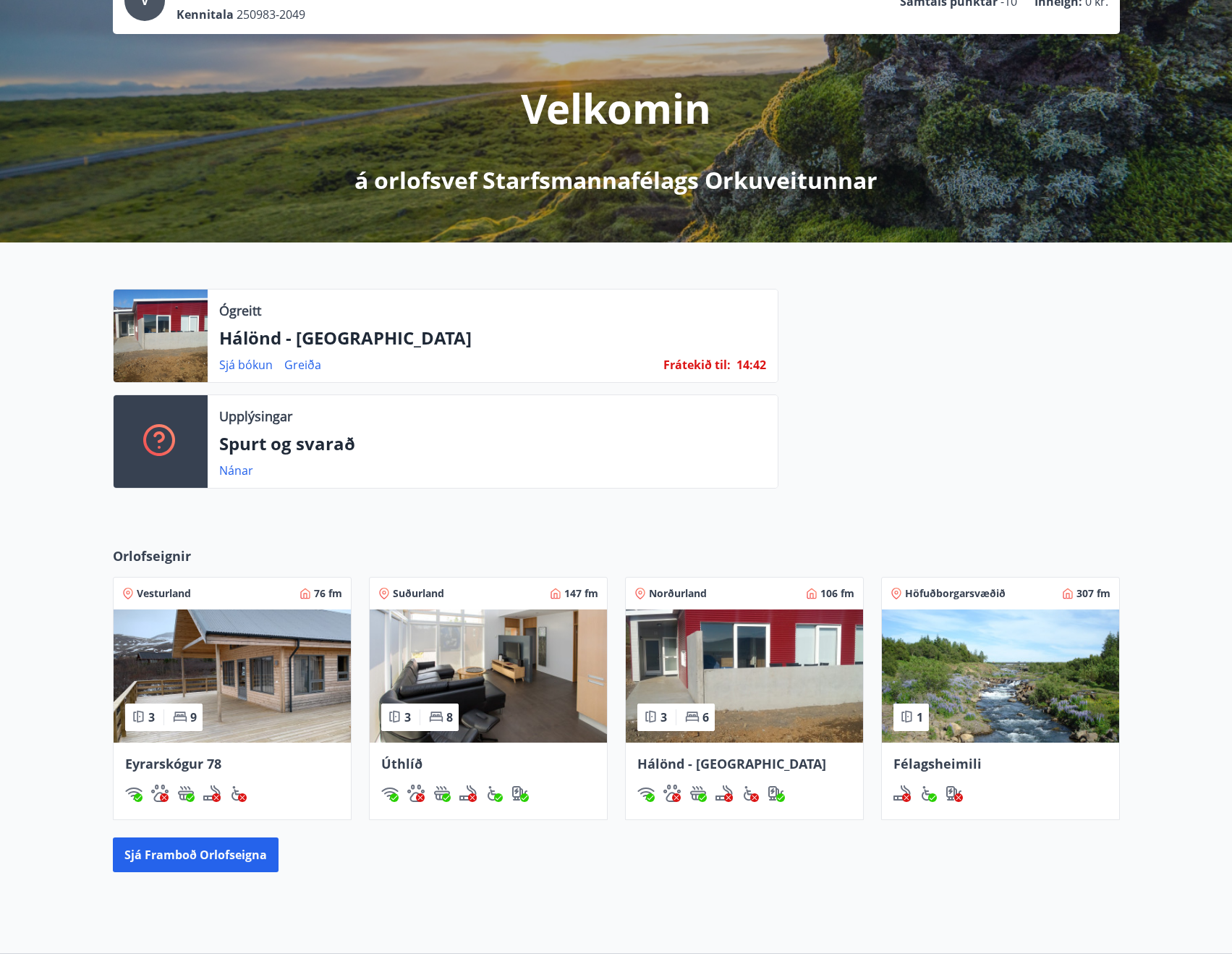
scroll to position [217, 0]
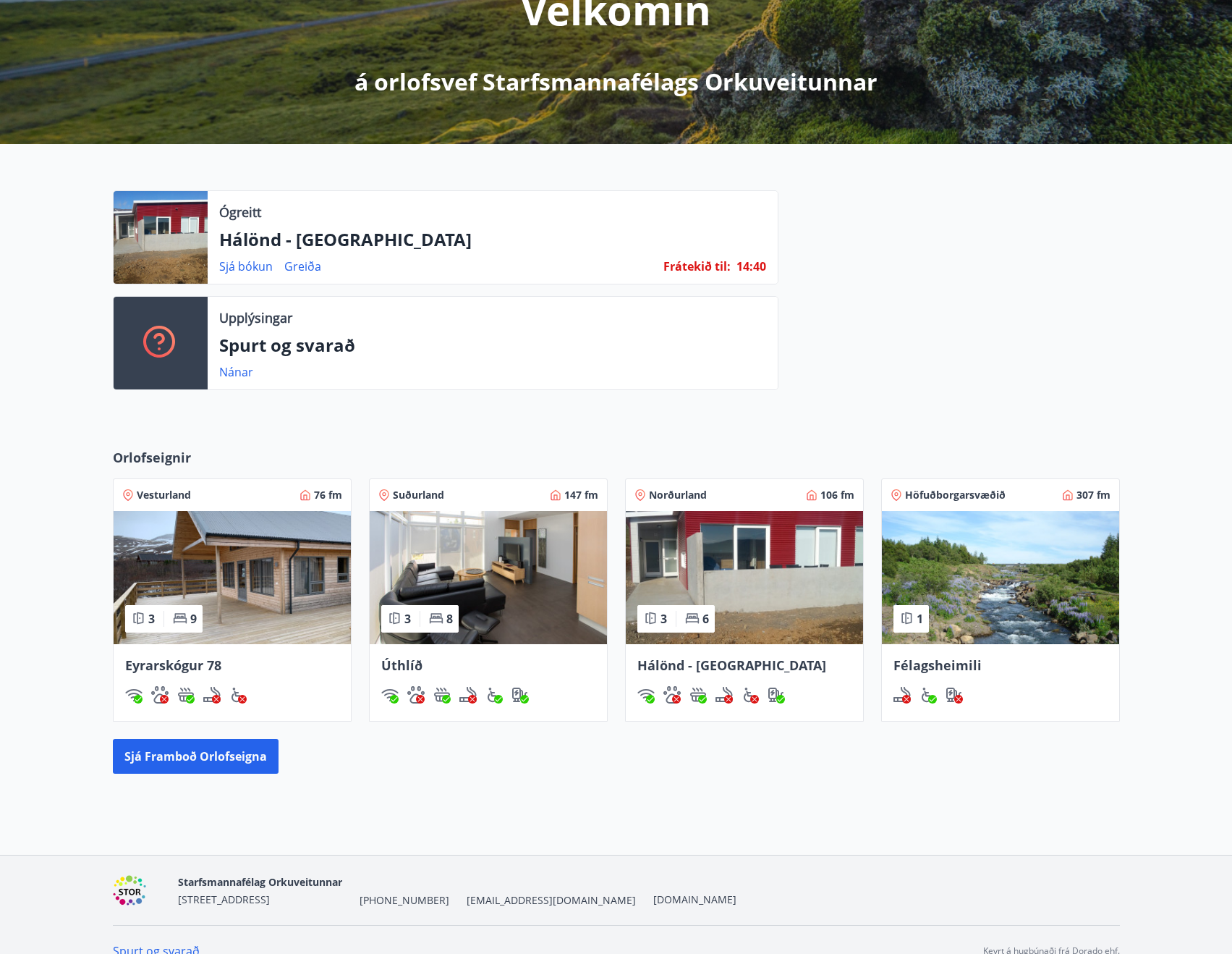
click at [172, 663] on span "Eyrarskógur 78" at bounding box center [174, 665] width 97 height 17
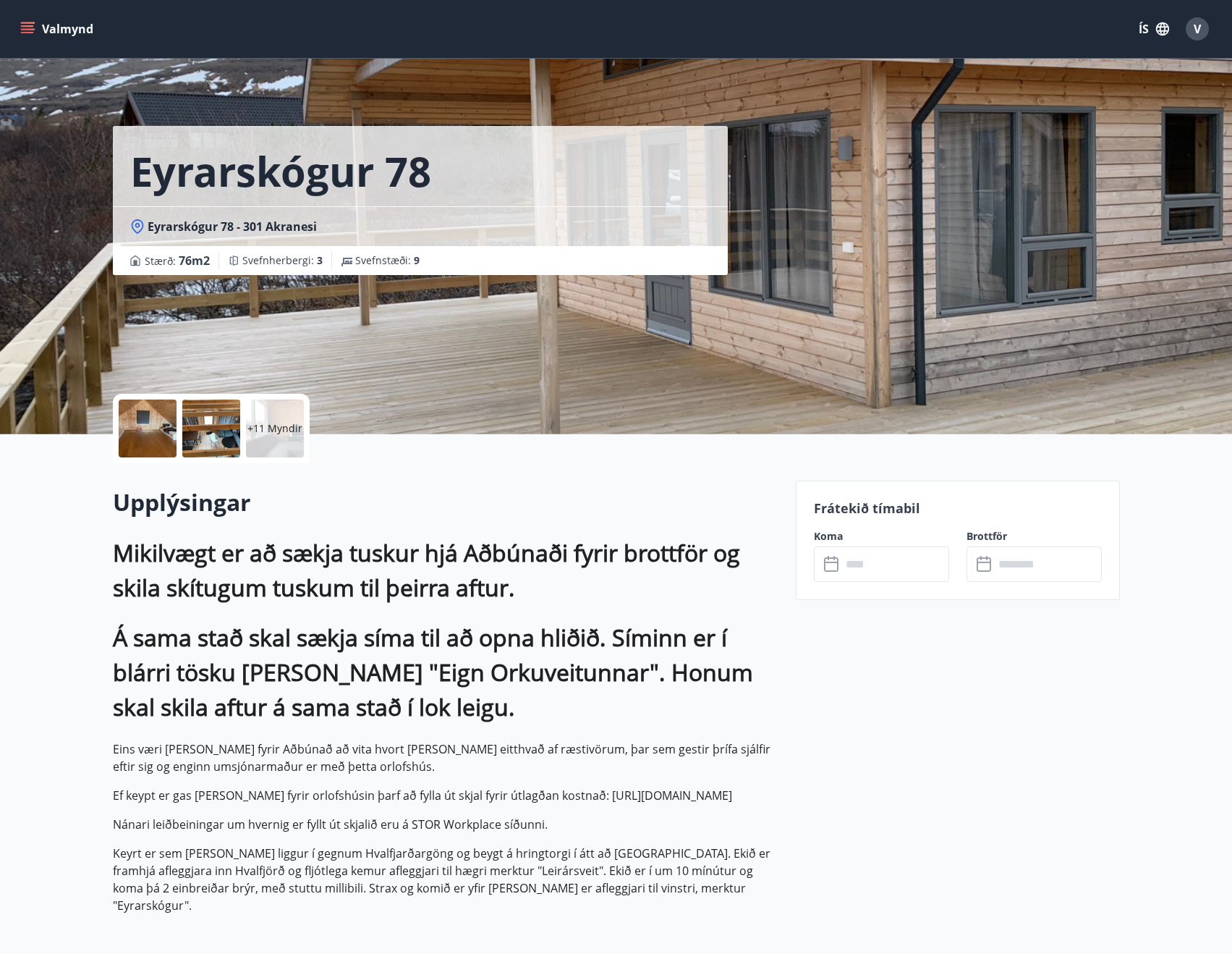
click at [874, 566] on input "text" at bounding box center [896, 564] width 108 height 36
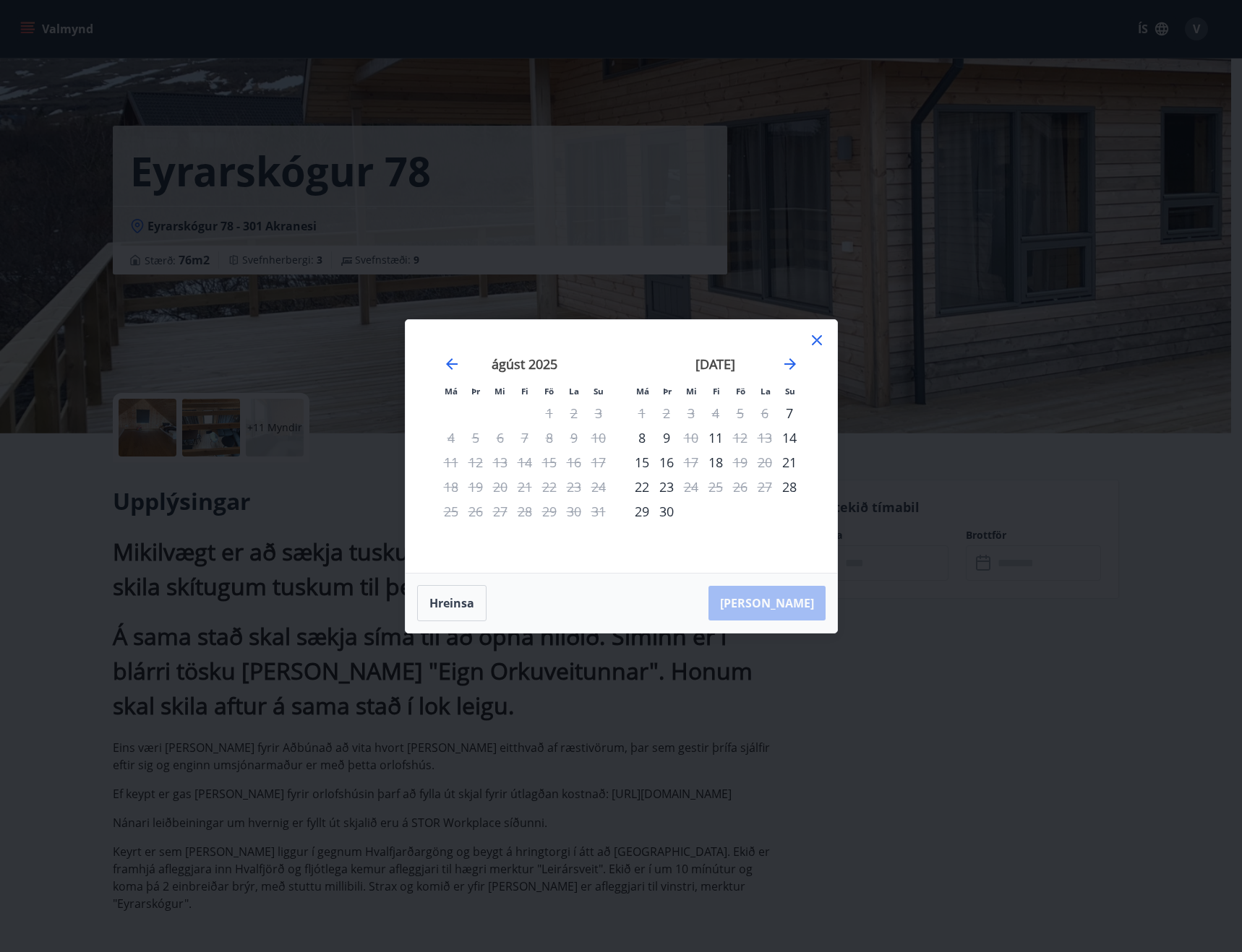
click at [818, 332] on icon at bounding box center [816, 340] width 17 height 17
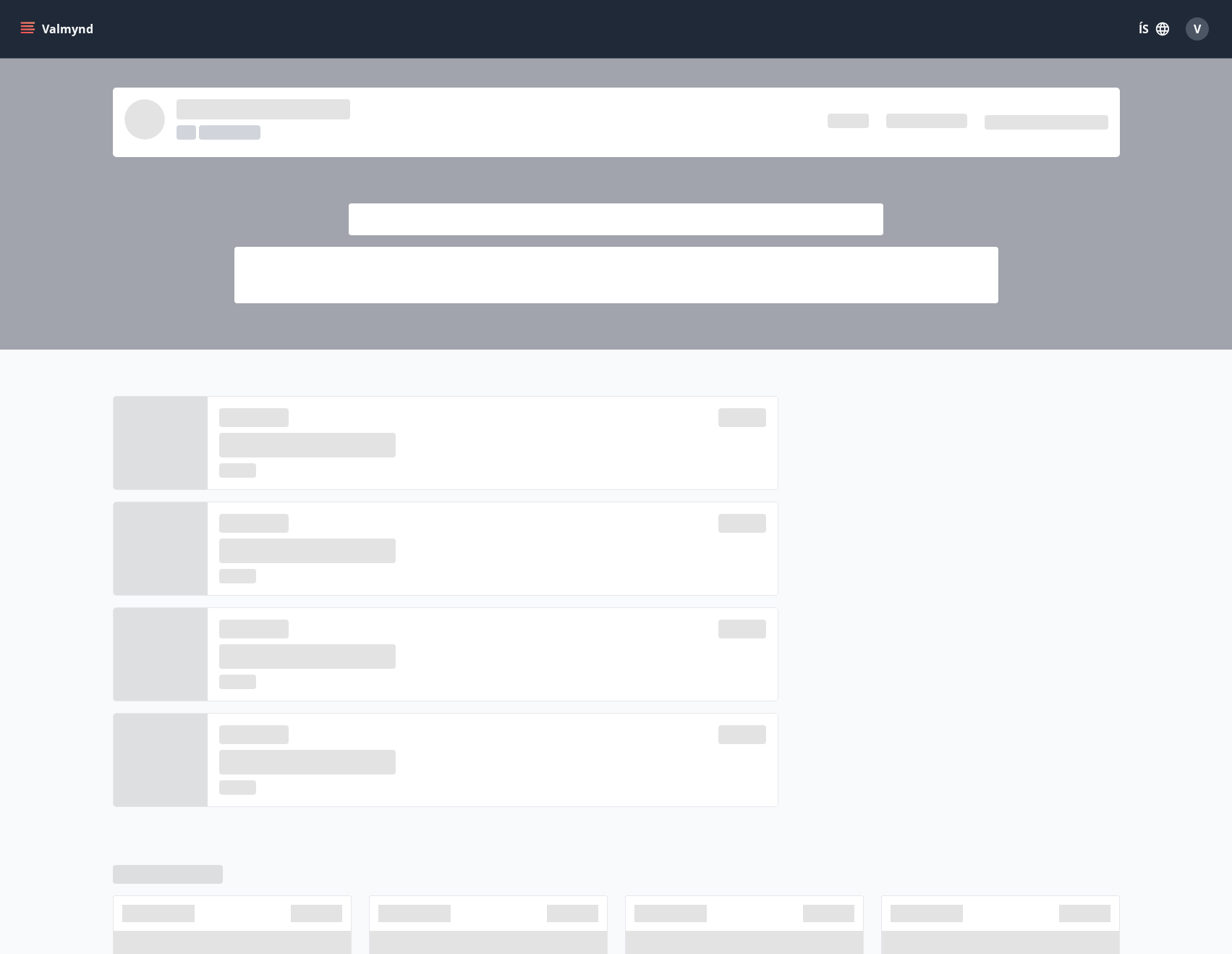
scroll to position [217, 0]
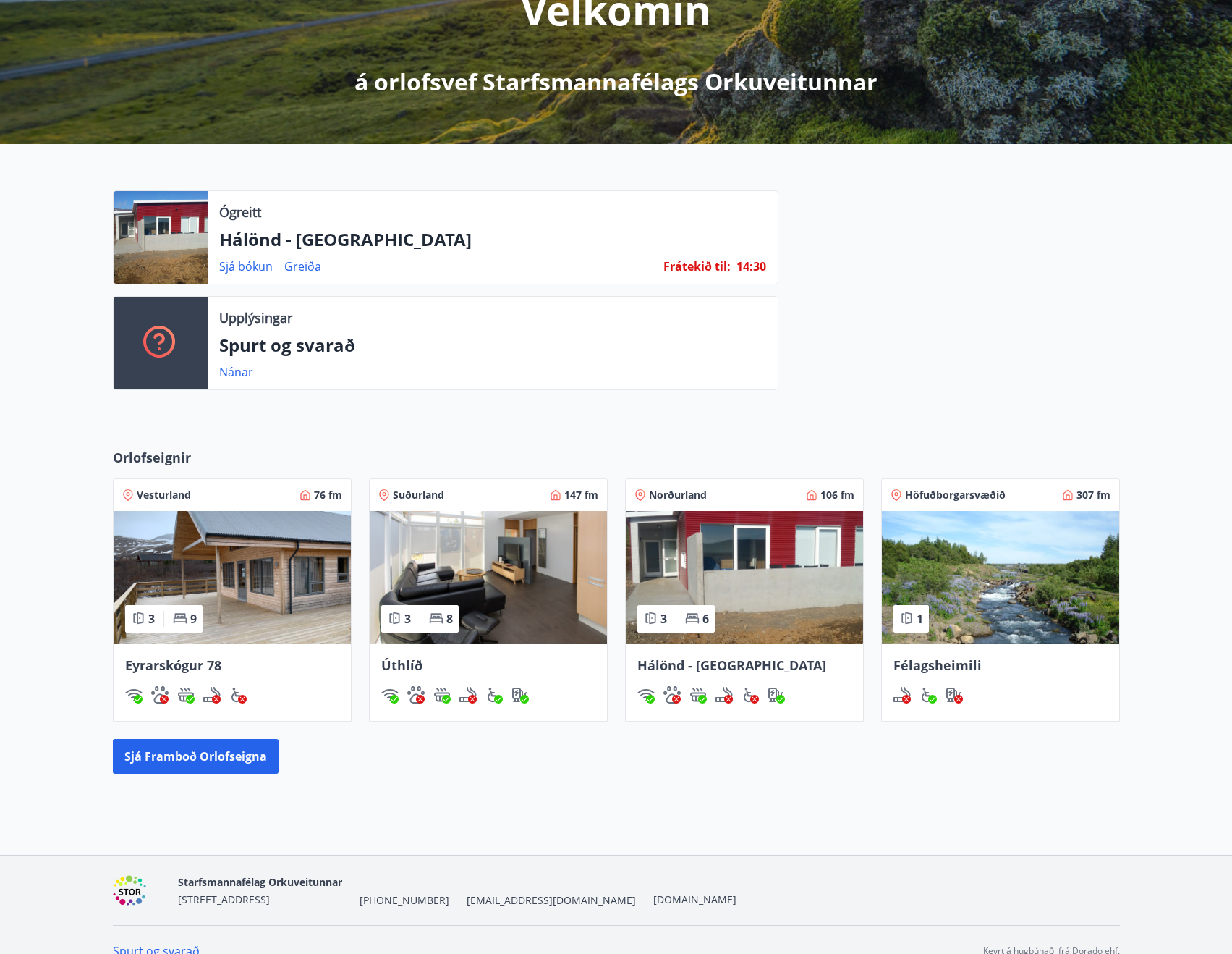
click at [529, 654] on div "Úthlíð" at bounding box center [489, 681] width 238 height 76
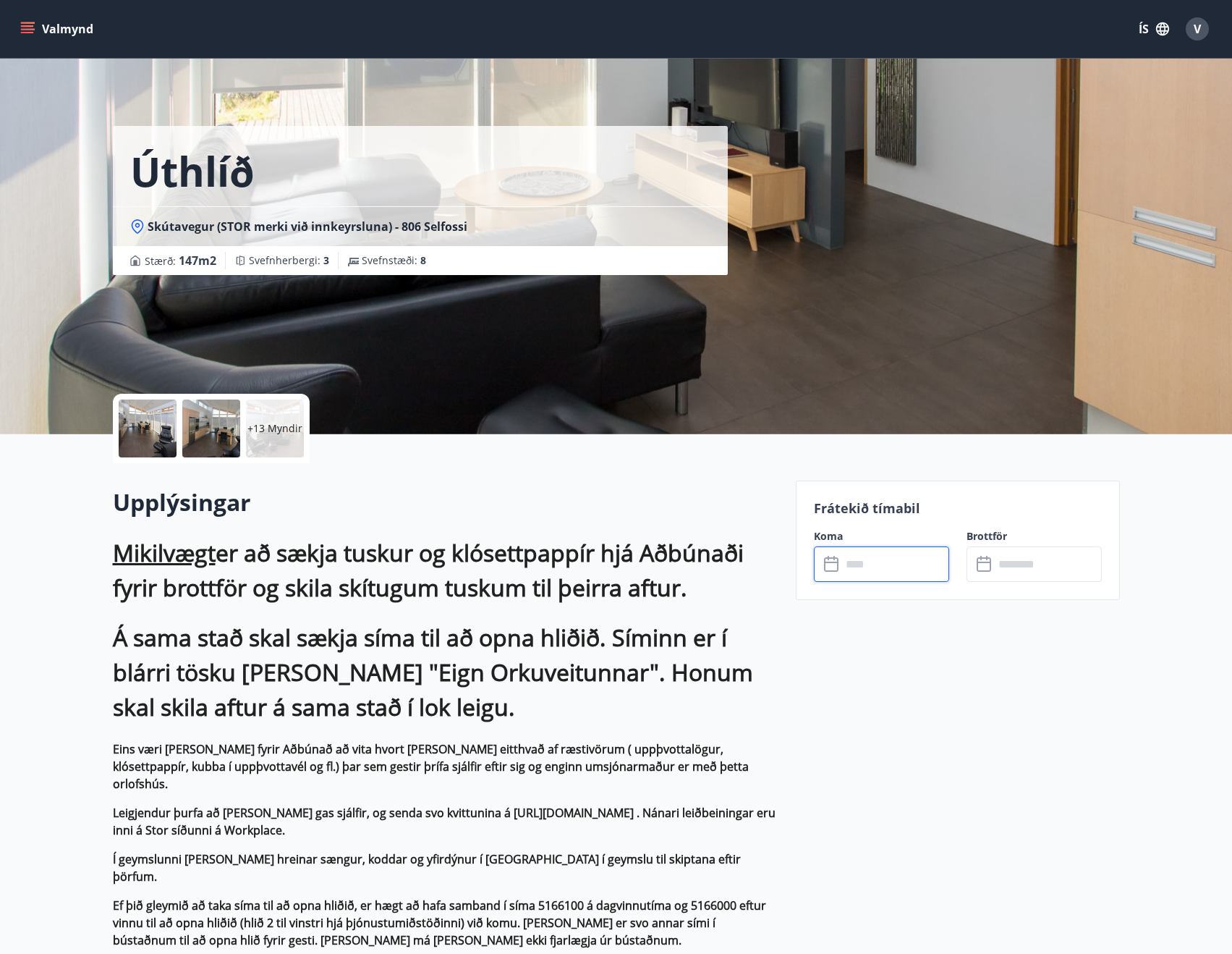
click at [889, 569] on input "text" at bounding box center [896, 564] width 108 height 36
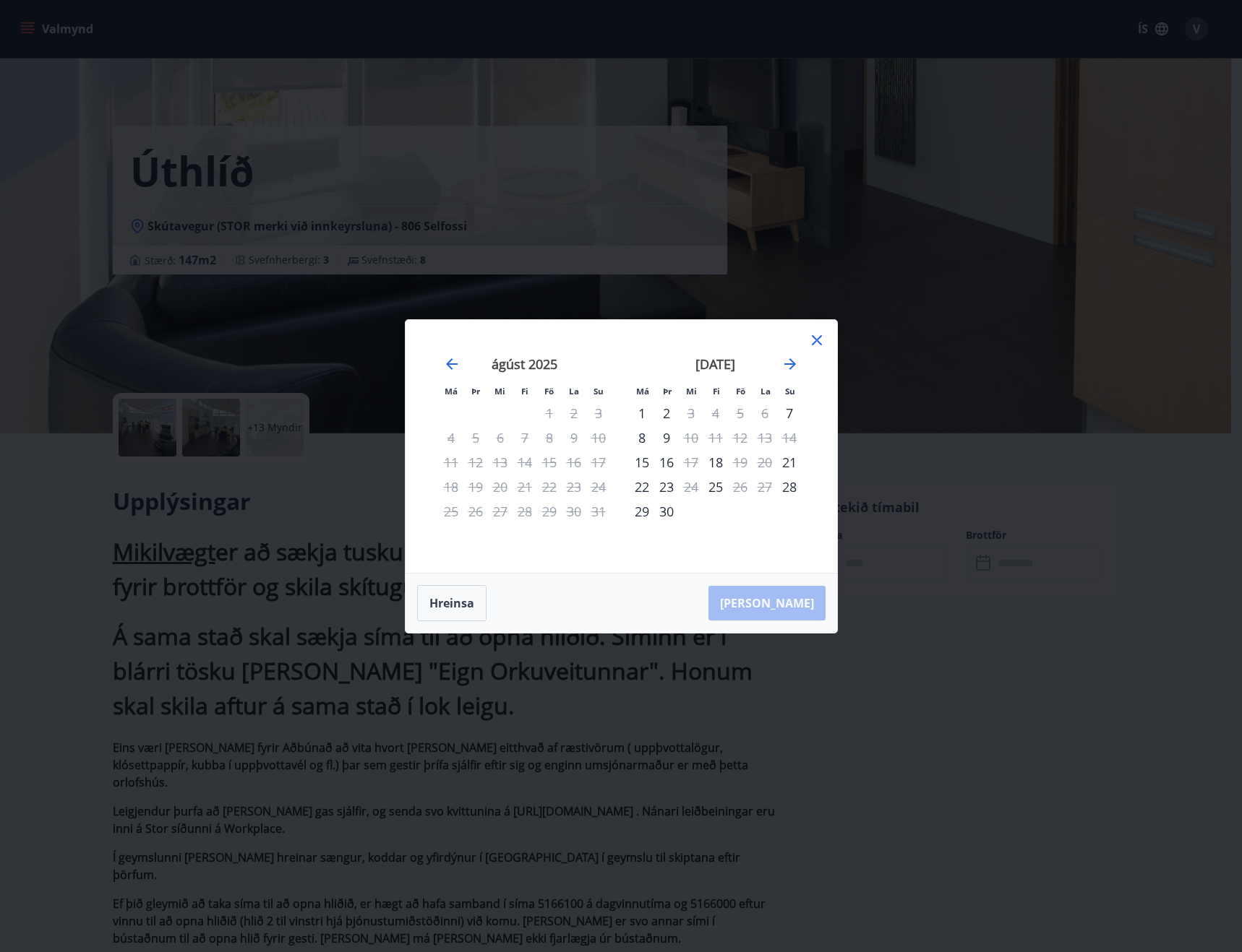
click at [818, 345] on icon at bounding box center [816, 340] width 17 height 17
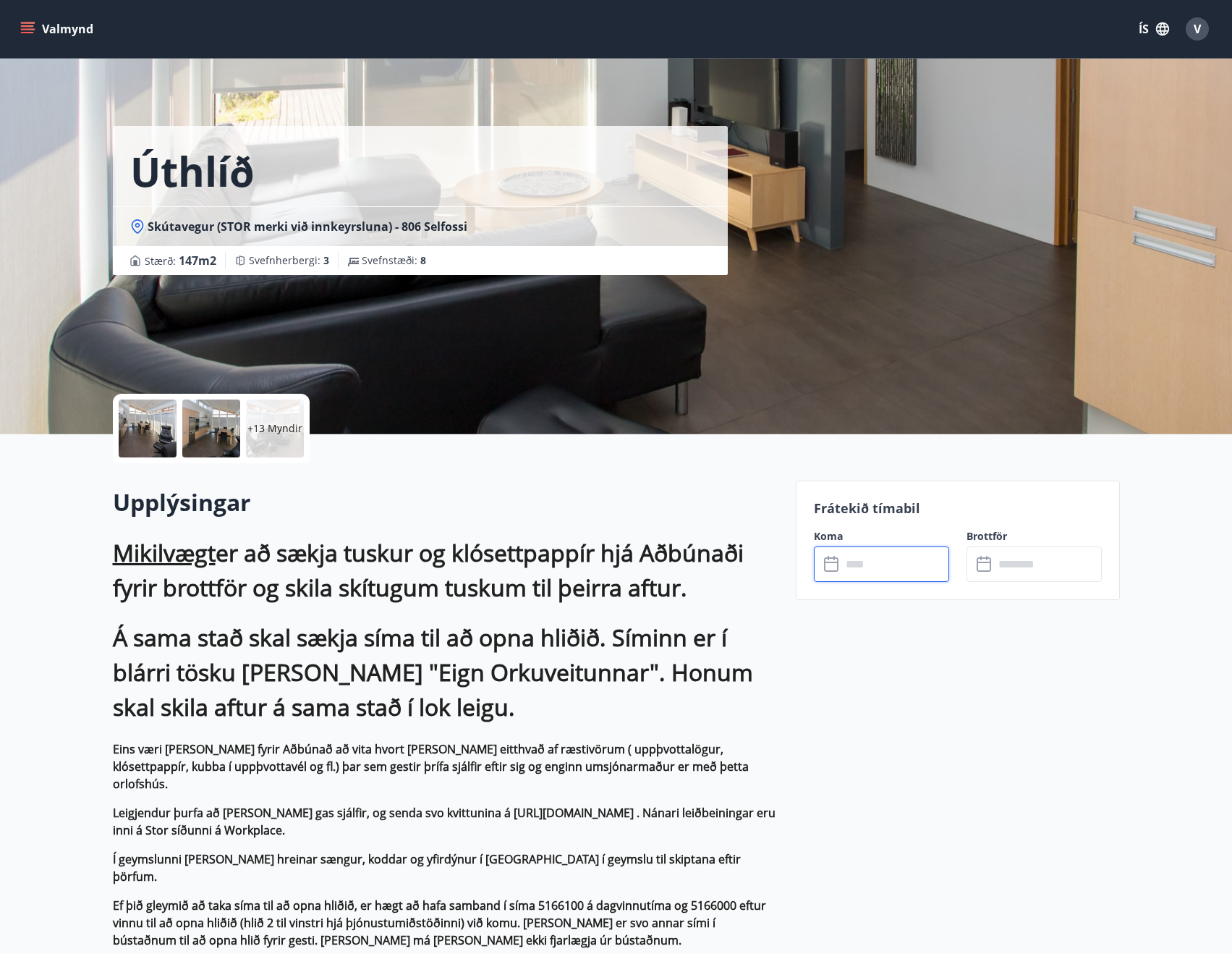
scroll to position [217, 0]
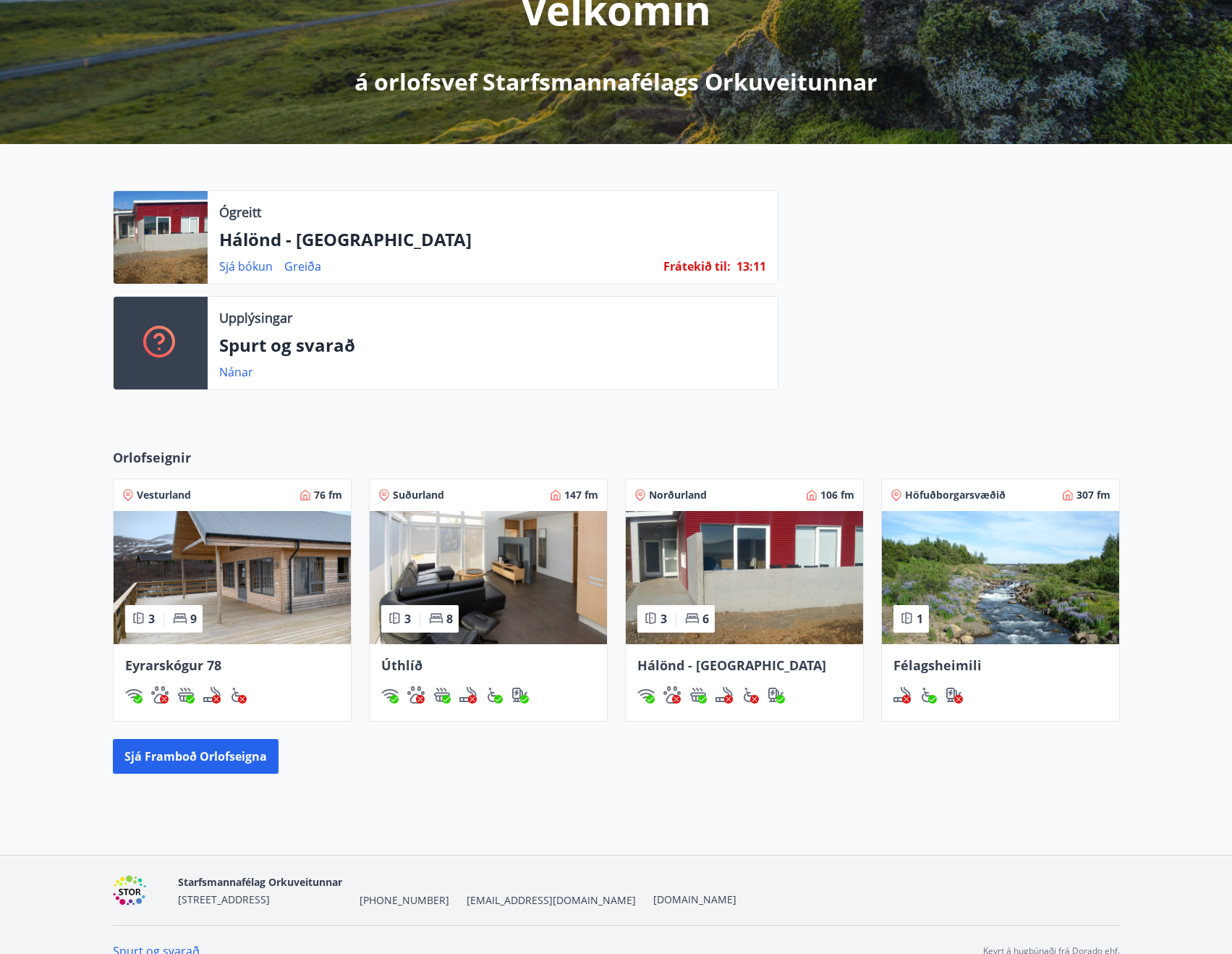
click at [261, 232] on p "Hálönd - Akureyri" at bounding box center [493, 239] width 547 height 24
click at [224, 215] on p "Ógreitt" at bounding box center [240, 212] width 42 height 18
click at [238, 263] on link "Sjá bókun" at bounding box center [245, 266] width 53 height 15
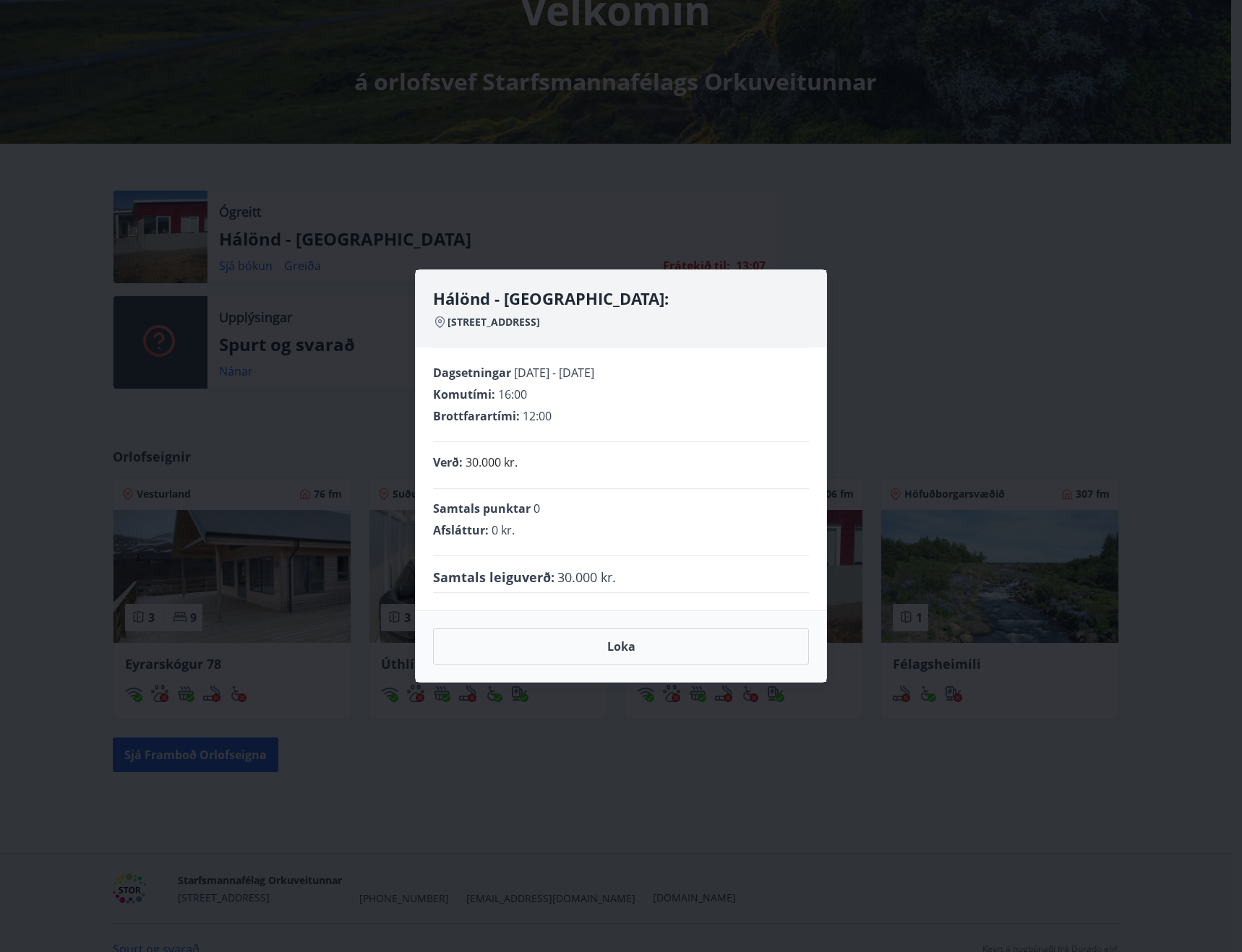
click at [908, 318] on div "Hálönd - Akureyri: Hrafnaland 4 - 601 Akureyri Dagsetningar 05.09.2025 - 07.09.…" at bounding box center [621, 476] width 1242 height 952
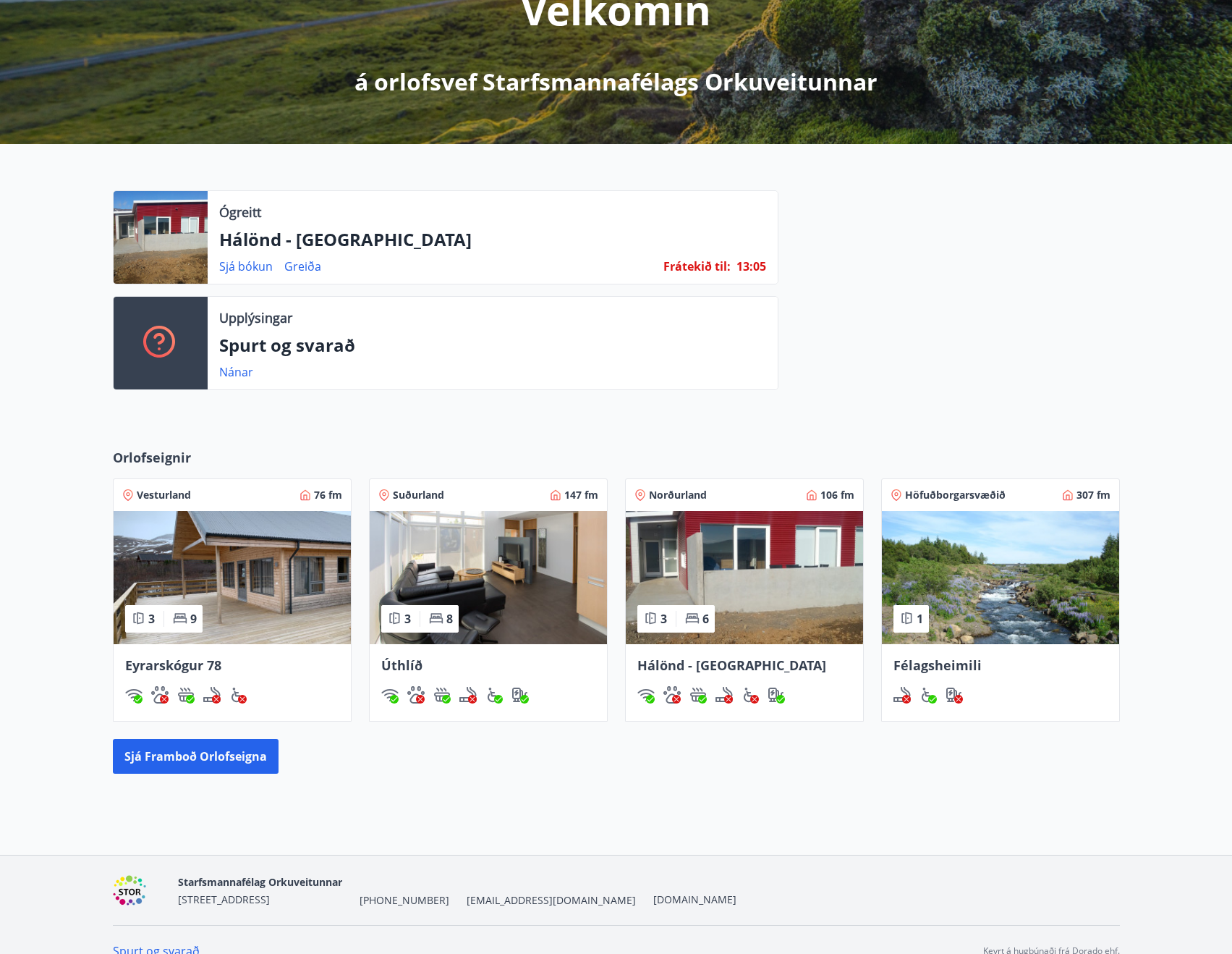
click at [617, 664] on div "Norðurland 106 fm 3 6 Hálönd - Akureyri" at bounding box center [735, 592] width 256 height 261
click at [675, 667] on span "Hálönd - Akureyri" at bounding box center [731, 665] width 188 height 17
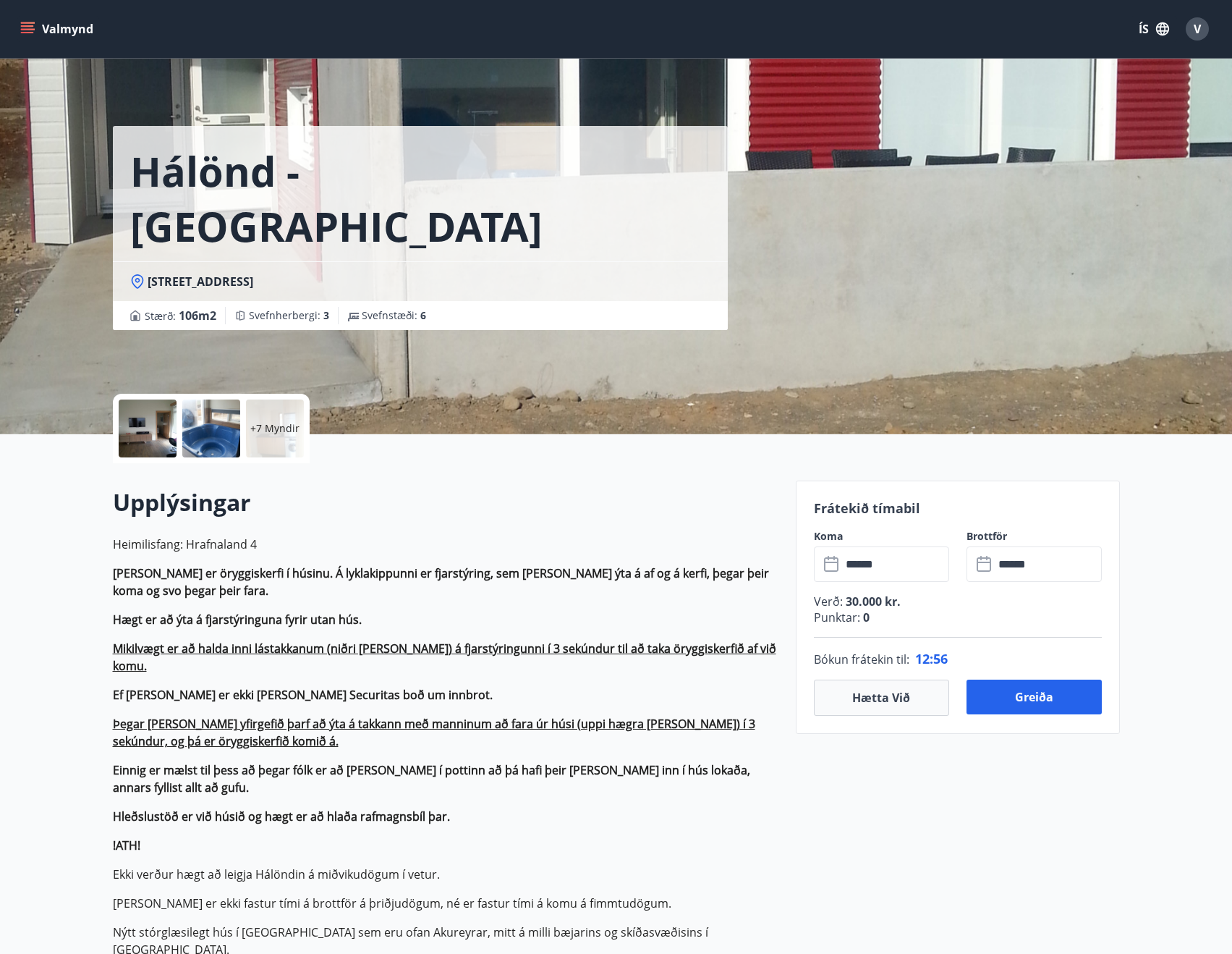
click at [268, 439] on div "+7 Myndir" at bounding box center [275, 428] width 58 height 58
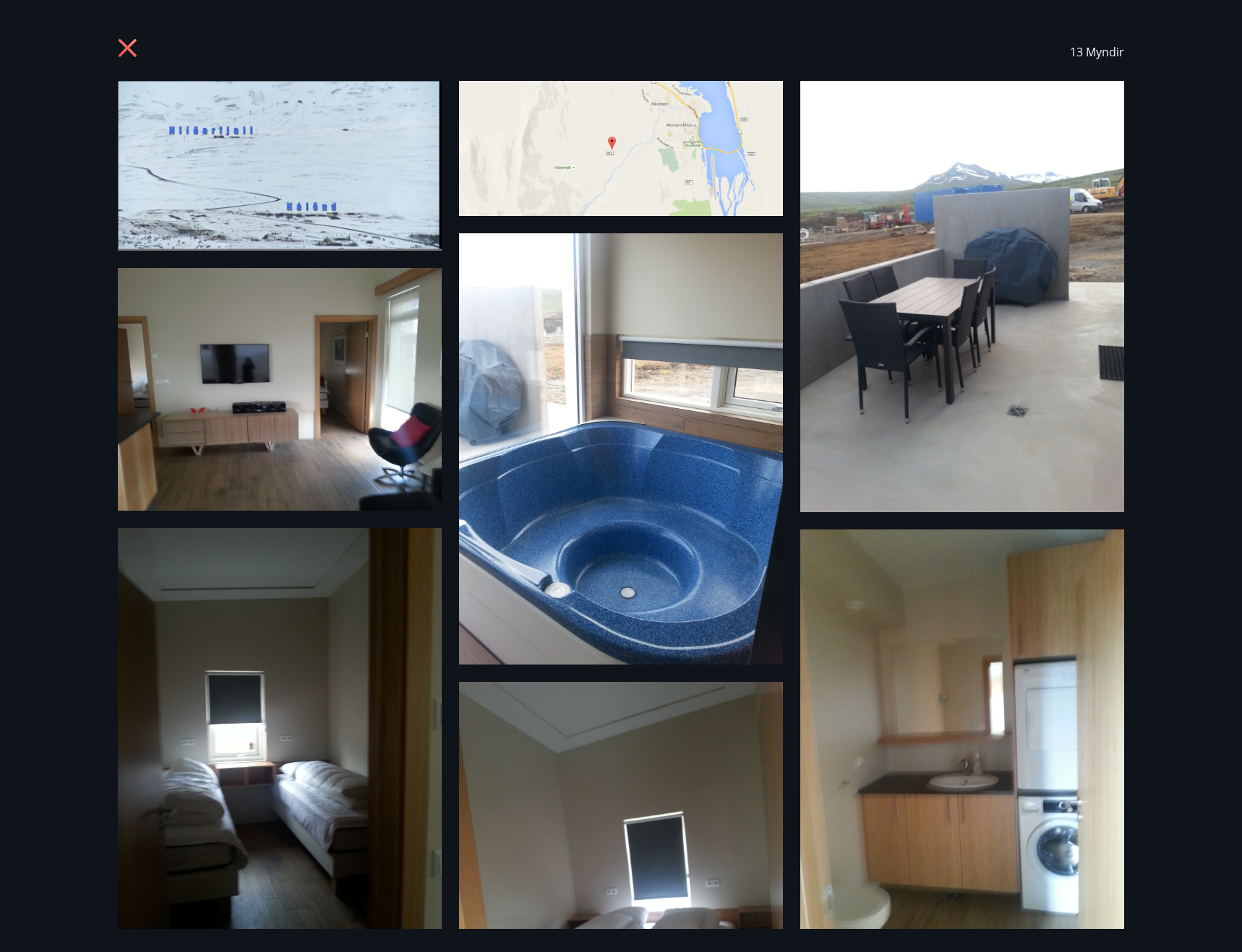
click at [138, 53] on icon at bounding box center [129, 50] width 23 height 23
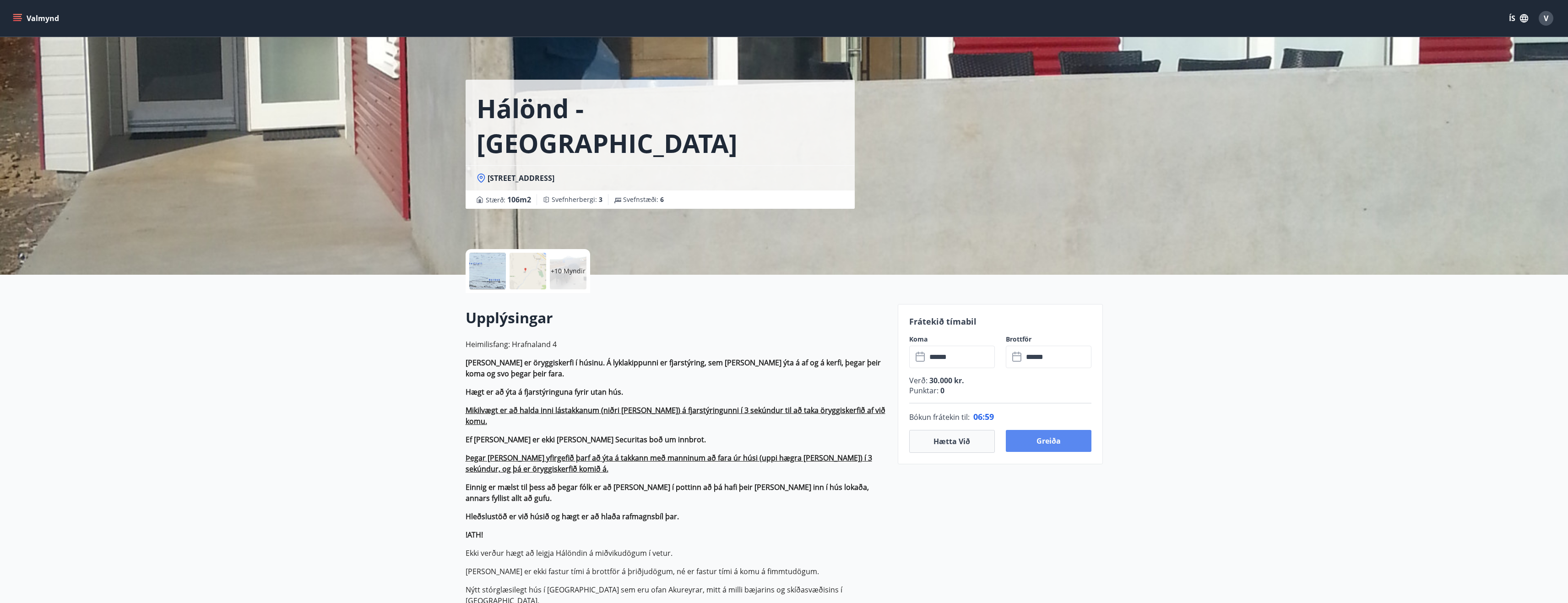
click at [786, 438] on button "Greiða" at bounding box center [1048, 441] width 86 height 22
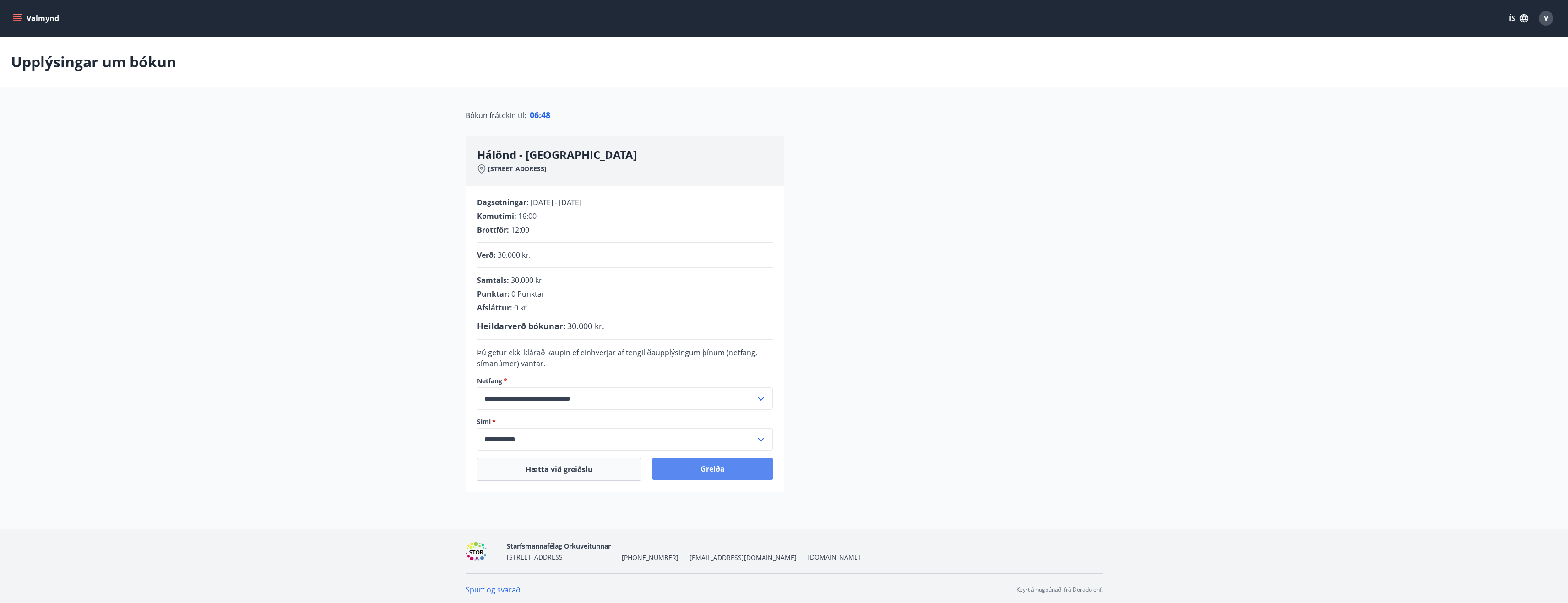
click at [729, 464] on button "Greiða" at bounding box center [712, 469] width 120 height 22
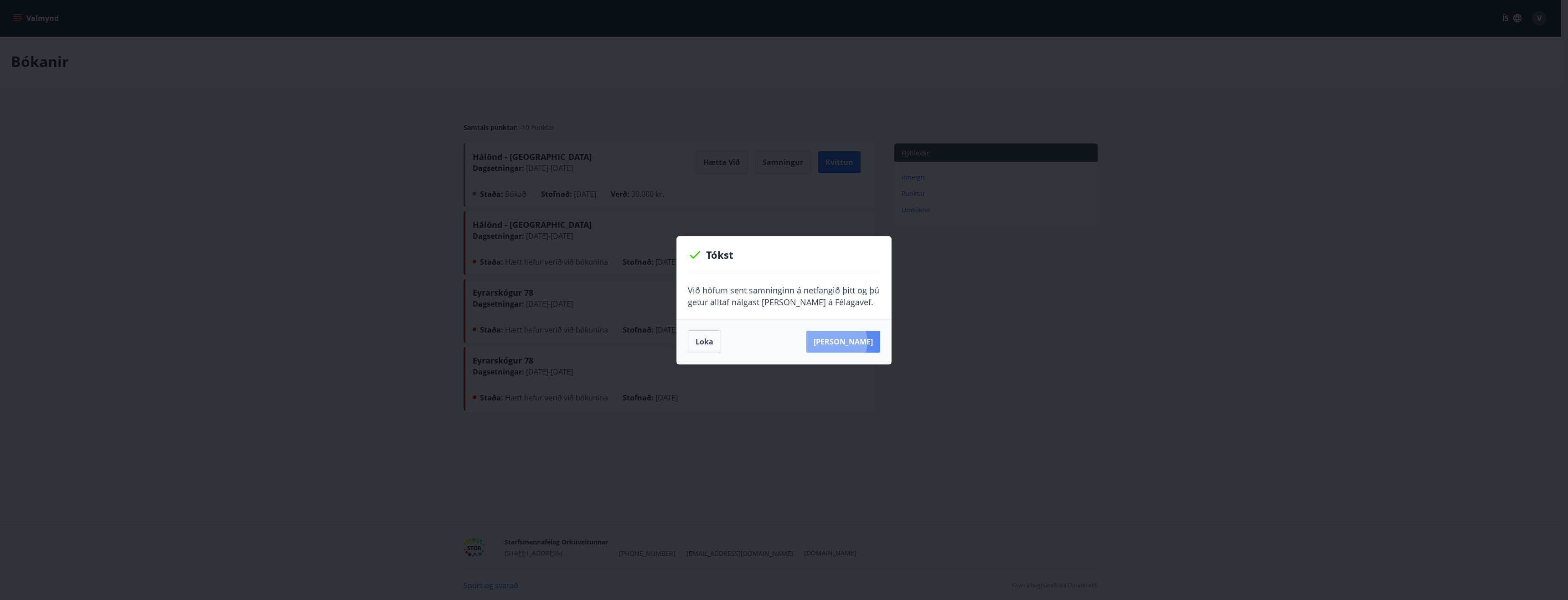
click at [847, 342] on button "[PERSON_NAME]" at bounding box center [843, 342] width 74 height 22
click at [707, 347] on button "Loka" at bounding box center [704, 341] width 33 height 23
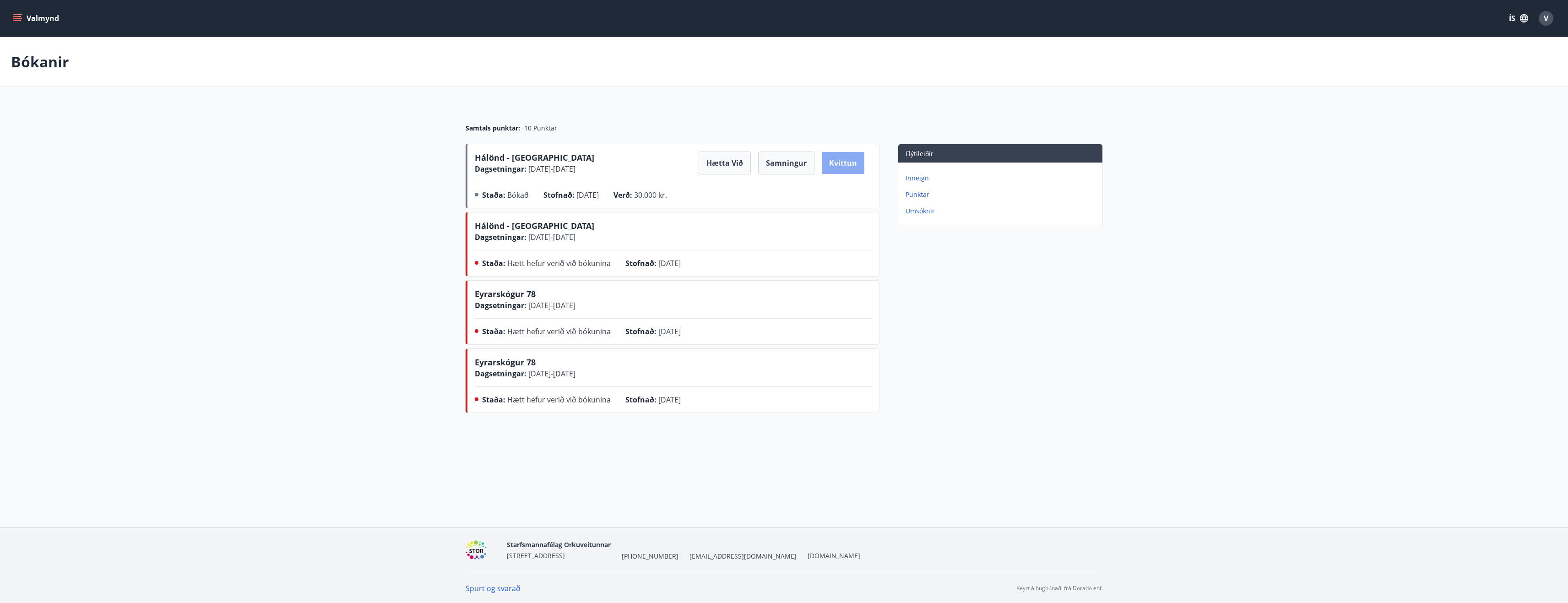
click at [848, 158] on button "Kvittun" at bounding box center [843, 163] width 43 height 22
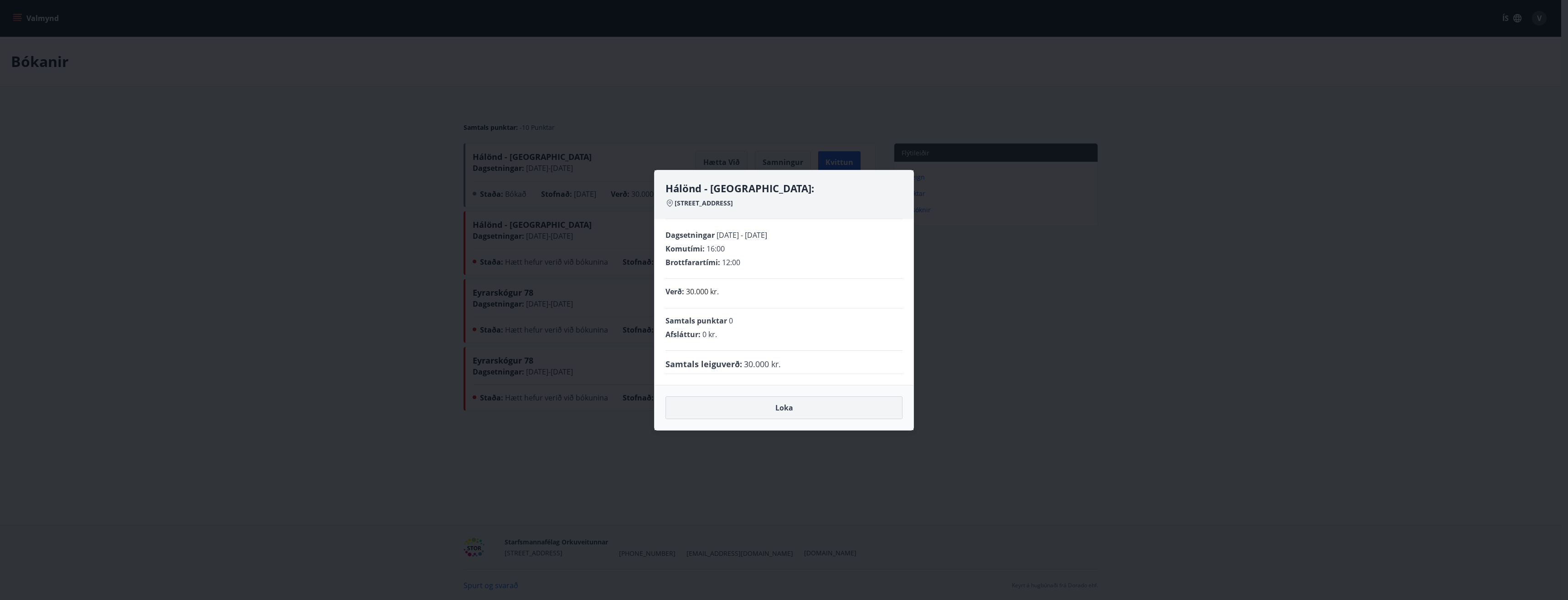
click at [814, 405] on button "Loka" at bounding box center [783, 407] width 237 height 23
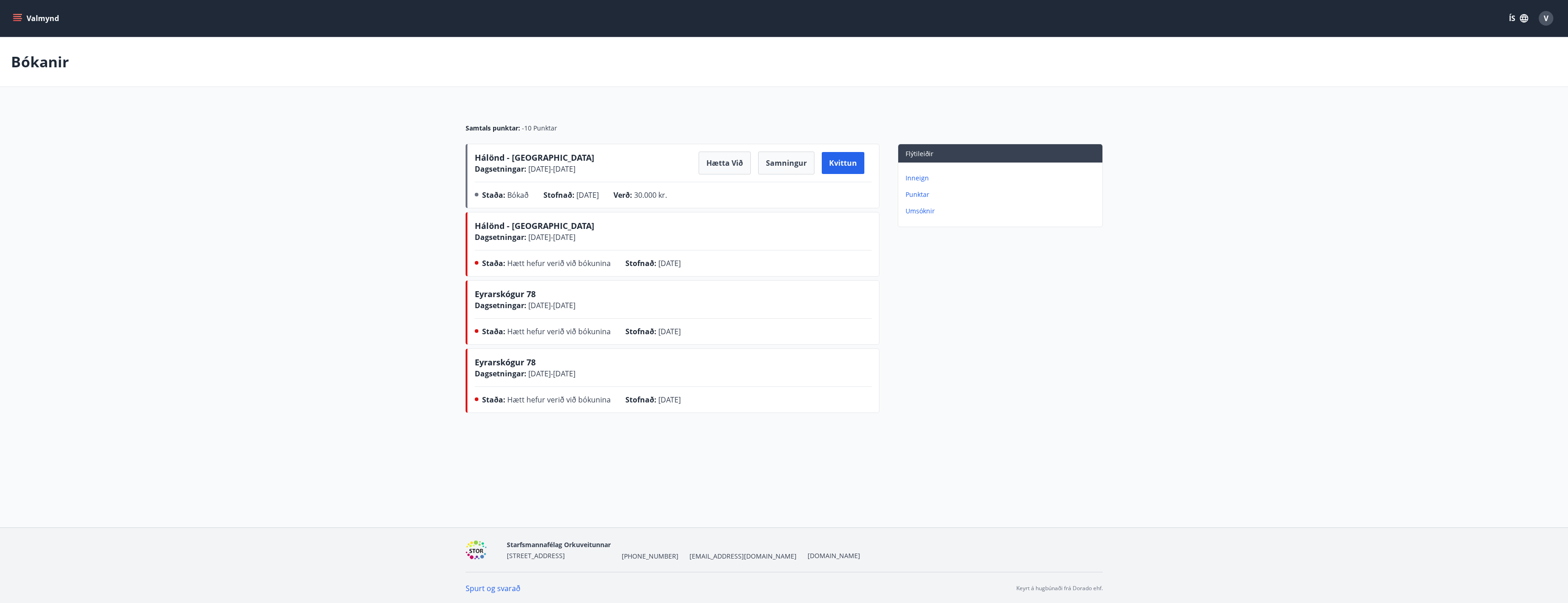
click at [48, 61] on p "Bókanir" at bounding box center [40, 62] width 58 height 20
click at [38, 16] on button "Valmynd" at bounding box center [37, 18] width 52 height 17
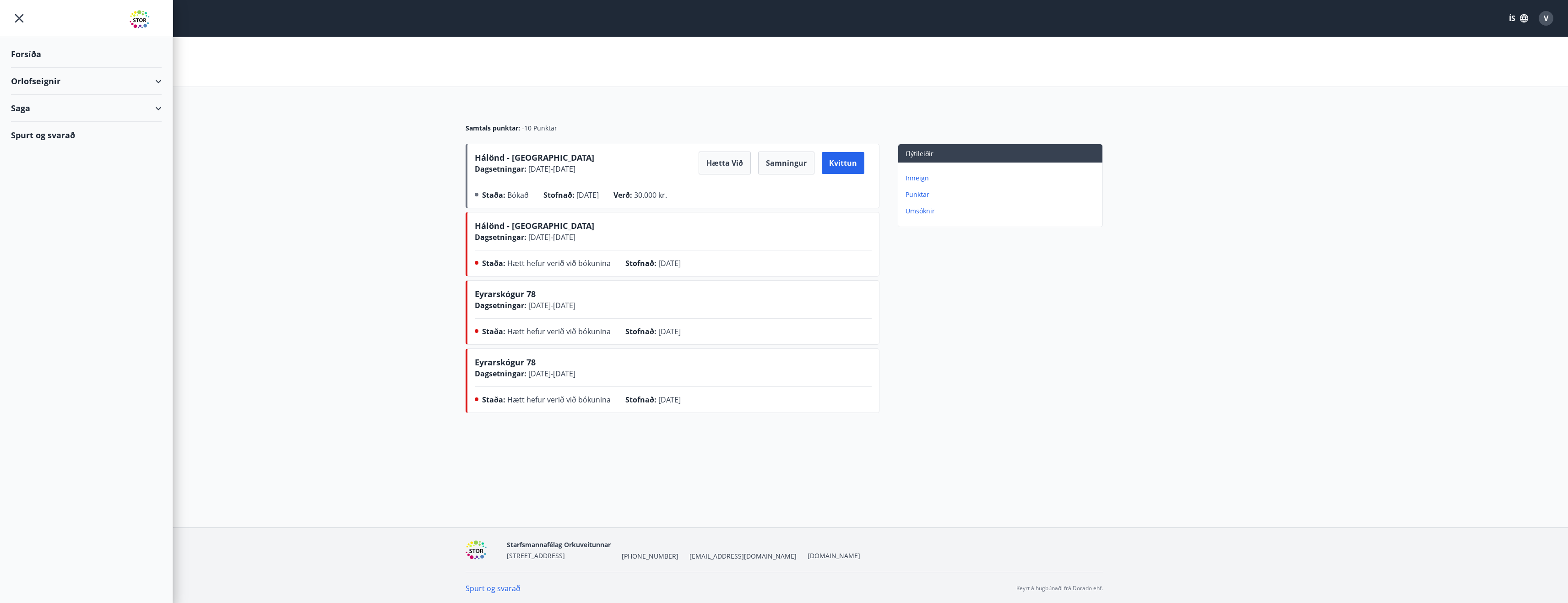
click at [24, 48] on div "Forsíða" at bounding box center [86, 54] width 150 height 27
